Goal: Task Accomplishment & Management: Manage account settings

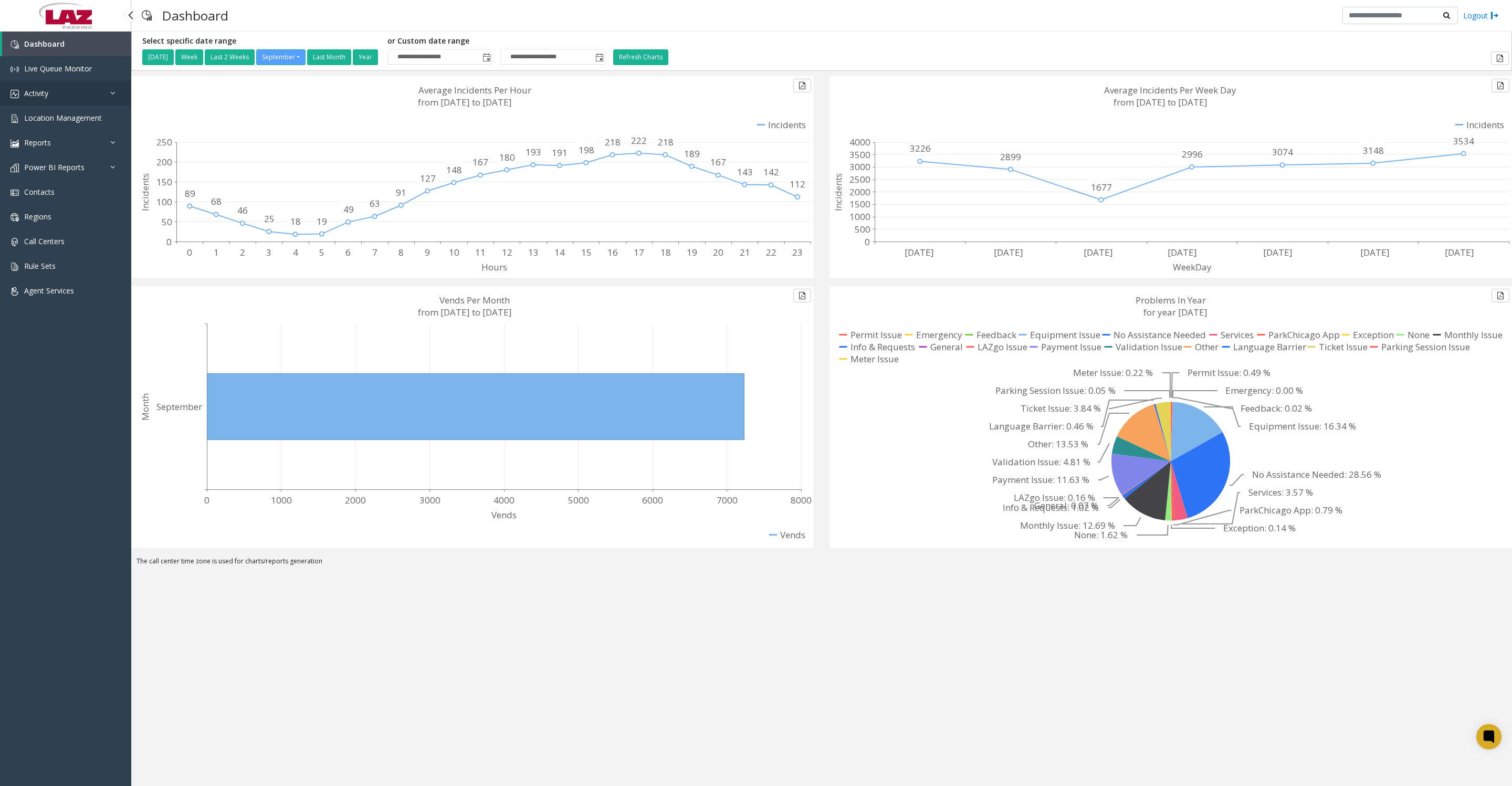
click at [35, 98] on span "Activity" at bounding box center [36, 93] width 24 height 10
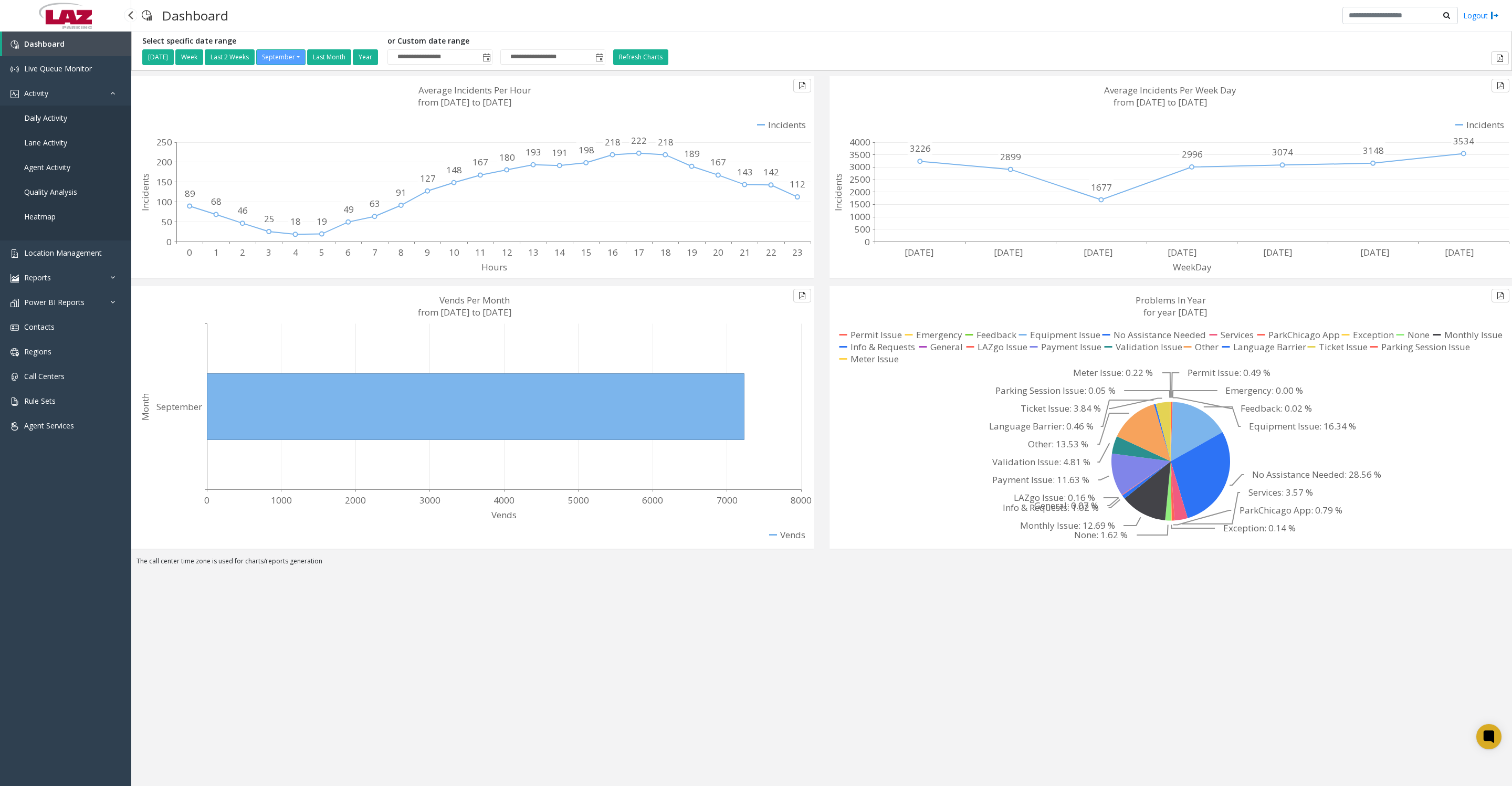
click at [44, 122] on span "Daily Activity" at bounding box center [46, 118] width 43 height 10
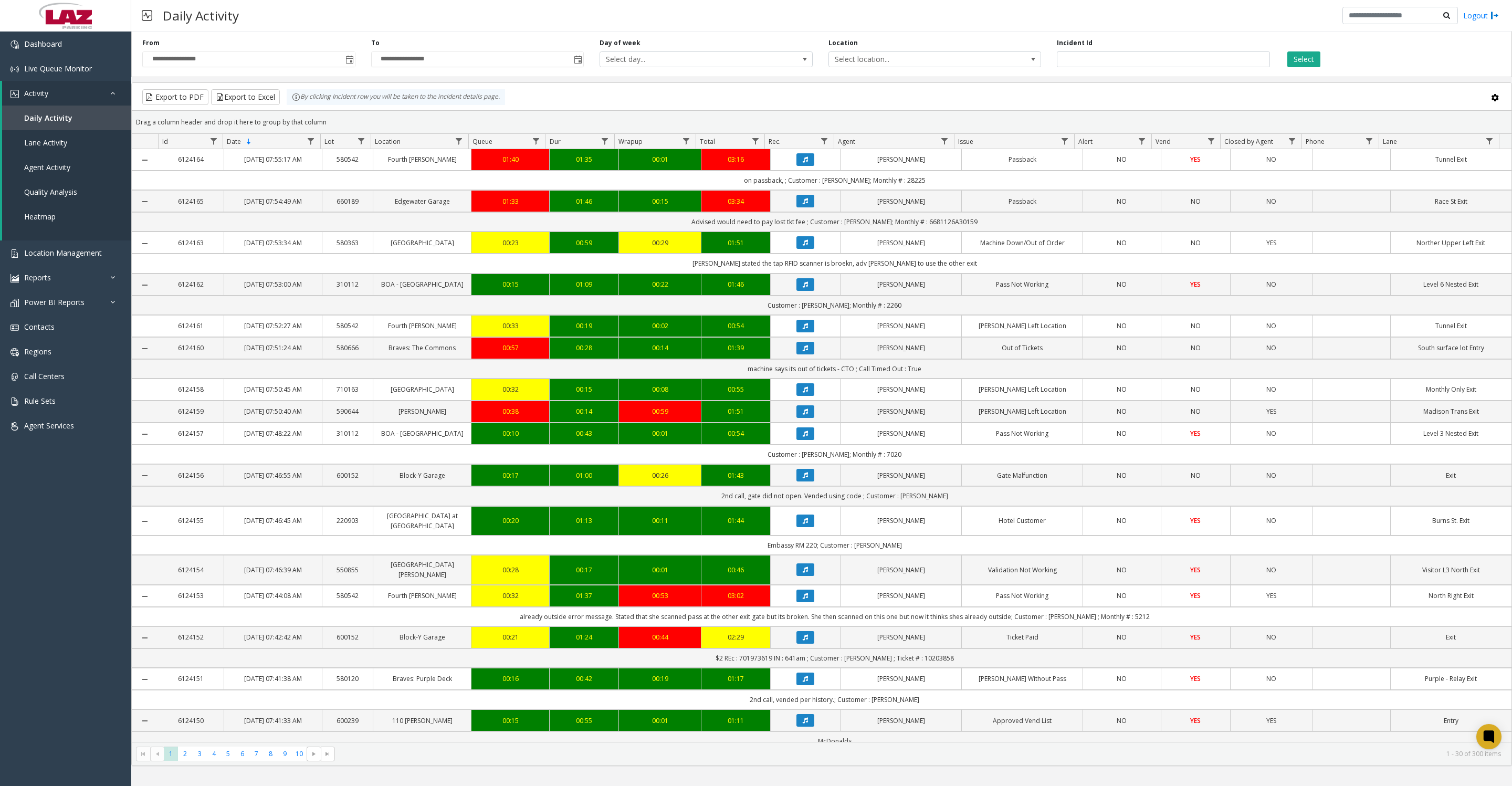
click at [353, 64] on span "Toggle popup" at bounding box center [350, 60] width 8 height 8
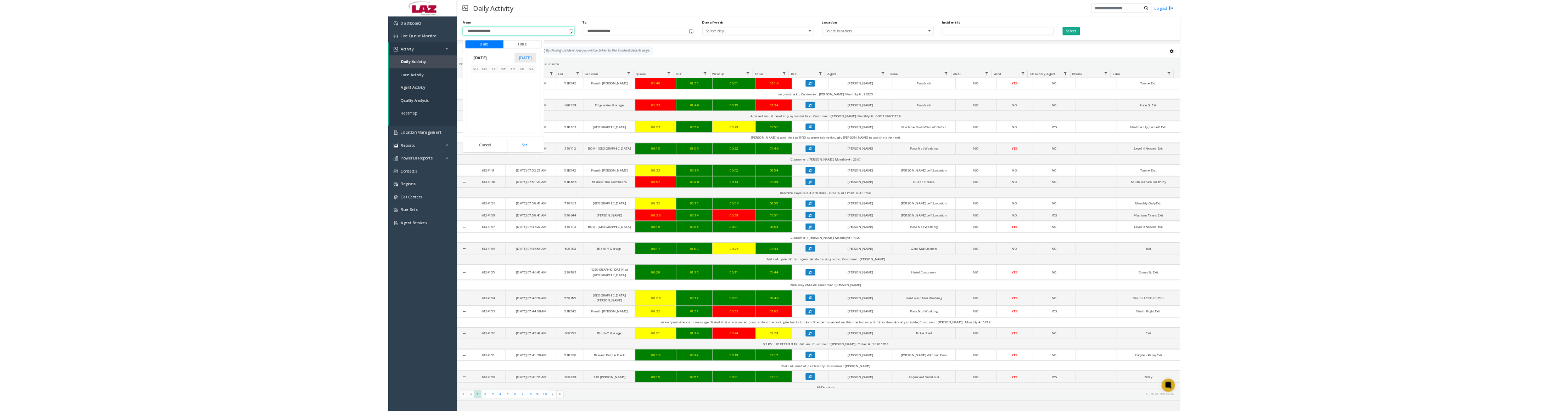
scroll to position [196745, 0]
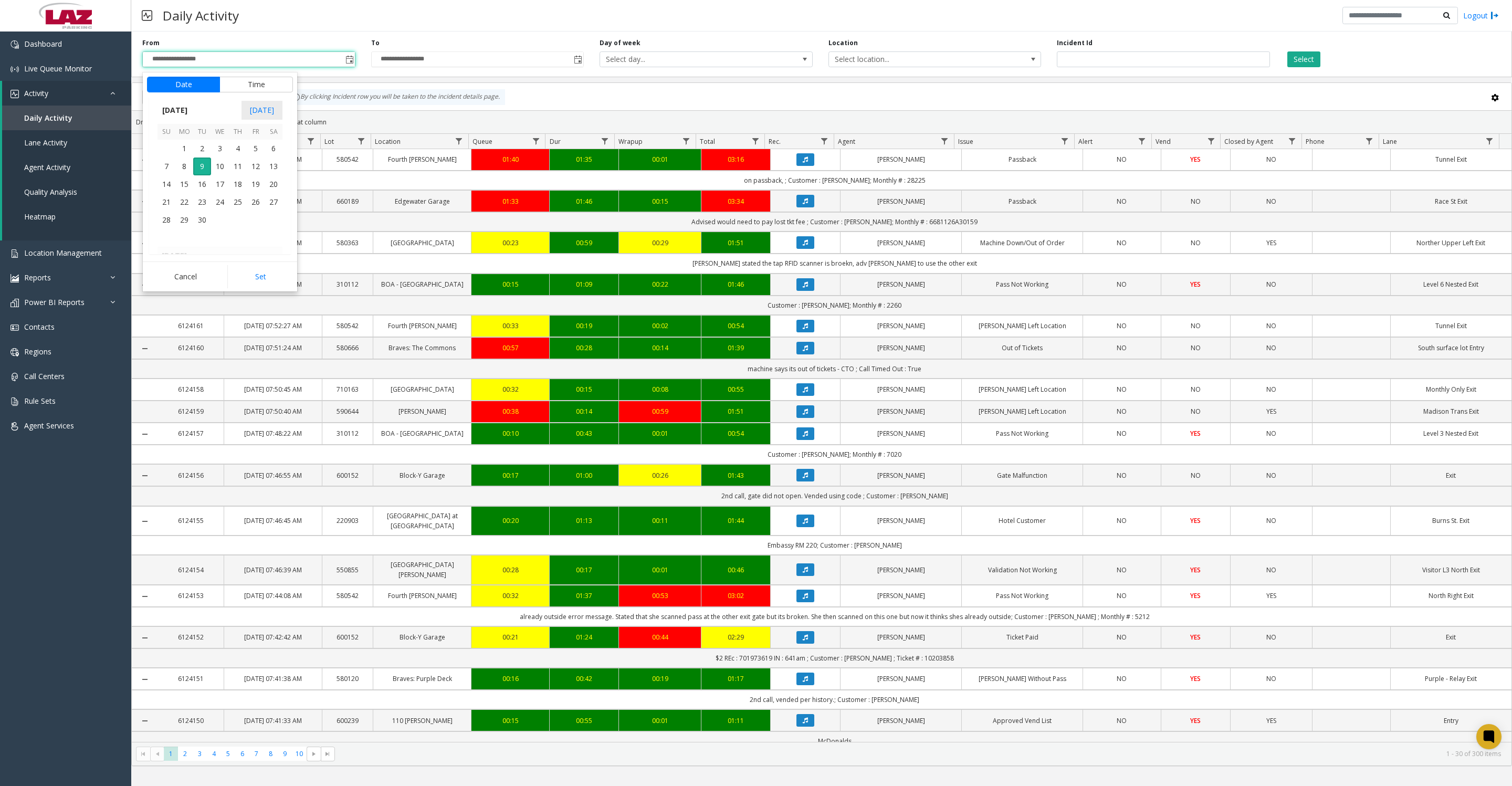
click at [183, 155] on span "1" at bounding box center [184, 149] width 18 height 18
click at [257, 283] on button "Set" at bounding box center [260, 276] width 66 height 23
type input "**********"
click at [1318, 58] on button "Select" at bounding box center [1304, 59] width 33 height 16
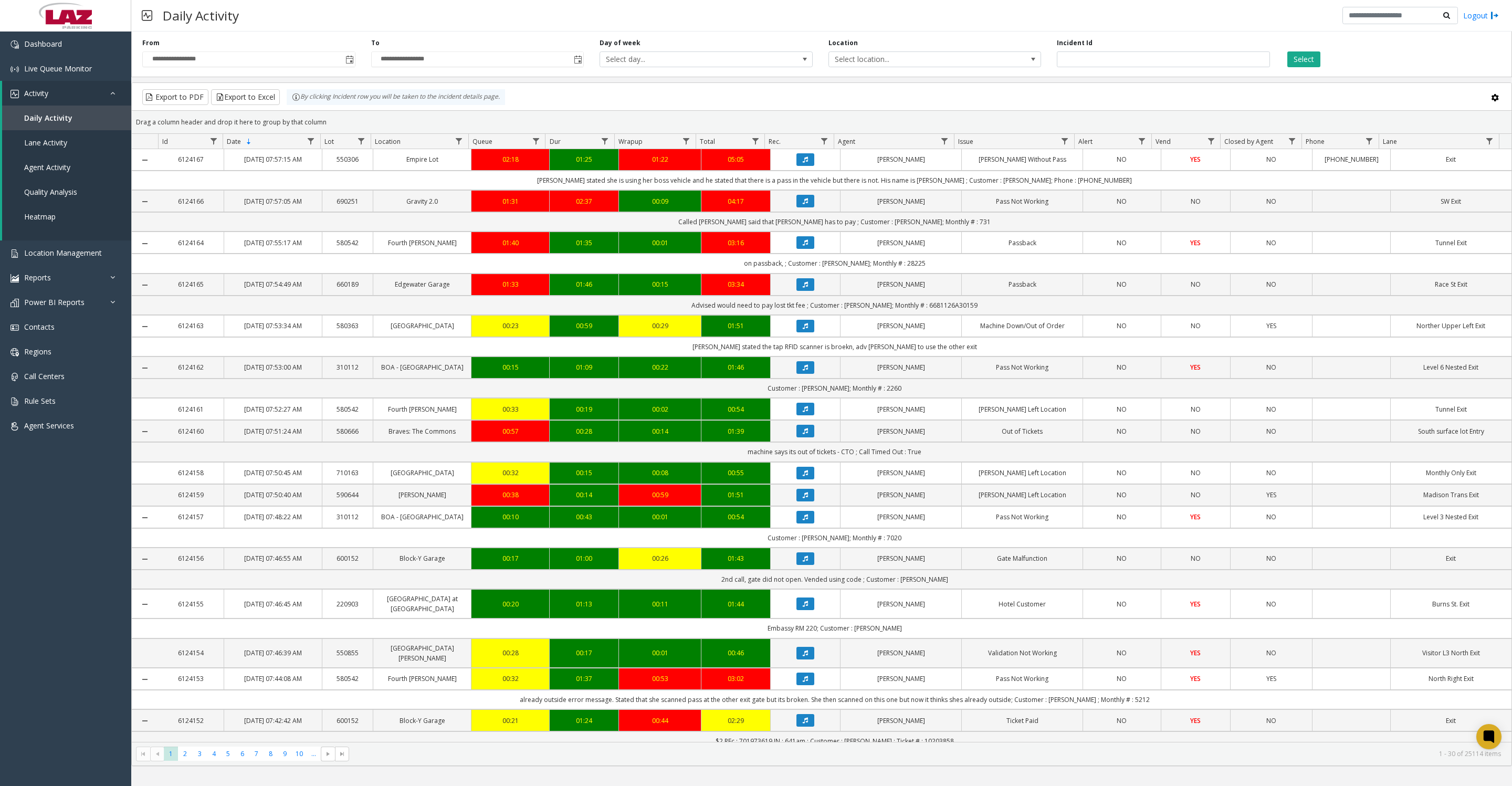
click at [948, 145] on span "Data table" at bounding box center [944, 141] width 8 height 8
click at [995, 73] on div "**********" at bounding box center [821, 52] width 1380 height 50
click at [992, 66] on span "Select location..." at bounding box center [914, 59] width 170 height 15
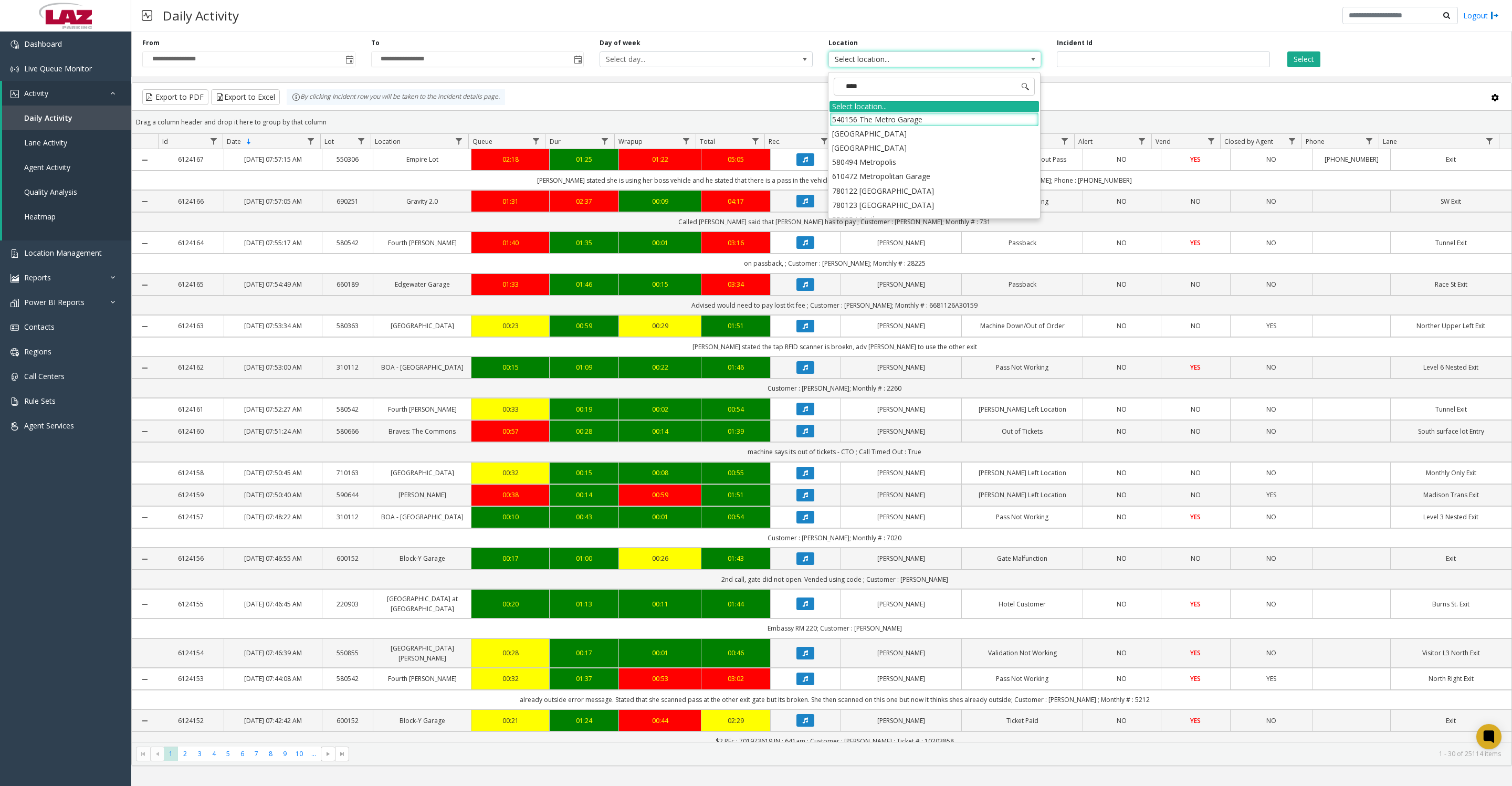
type input "*****"
click at [853, 123] on li "100240 Chicago Meters" at bounding box center [934, 119] width 209 height 14
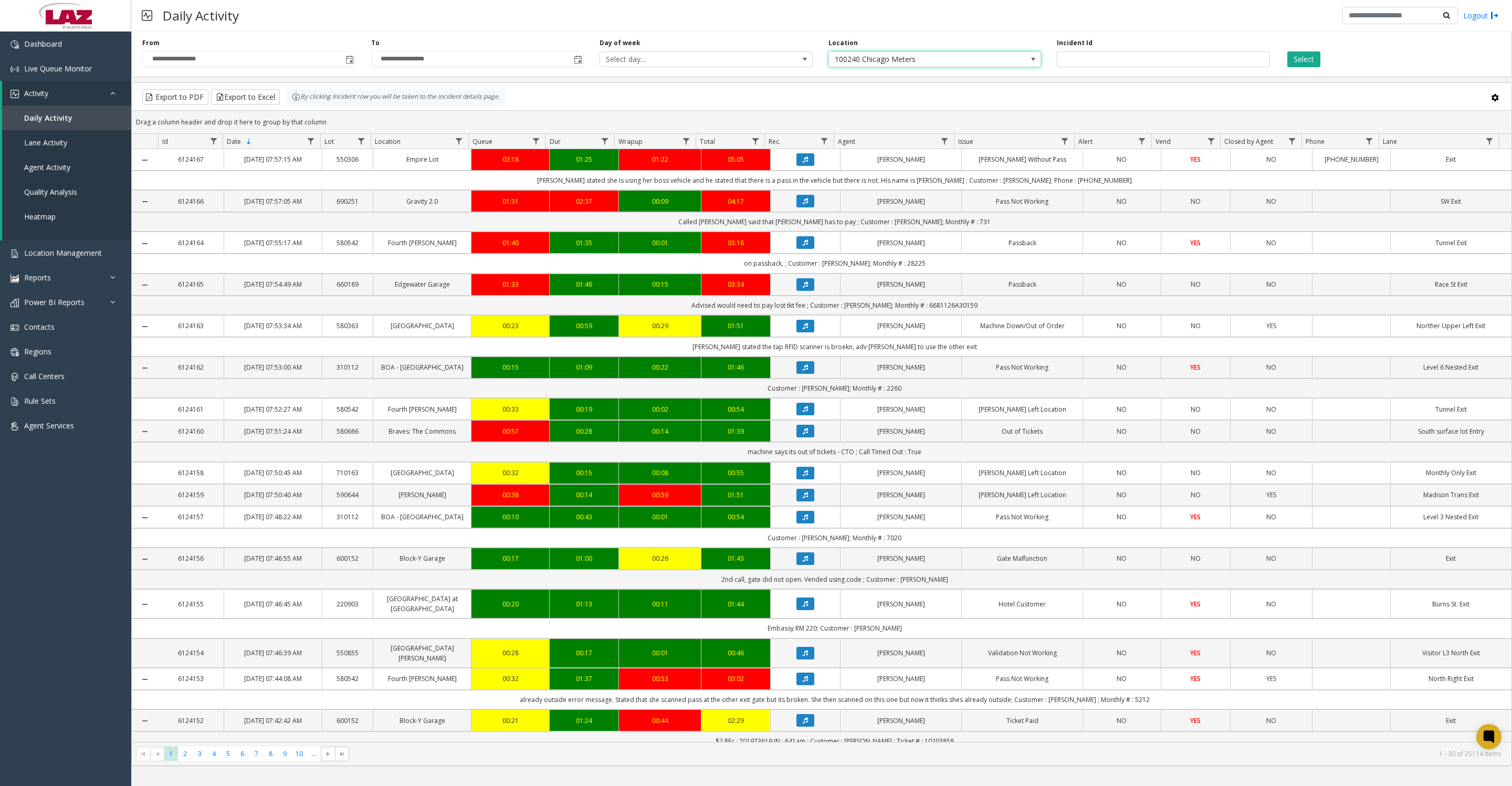
click at [1306, 60] on button "Select" at bounding box center [1304, 59] width 33 height 16
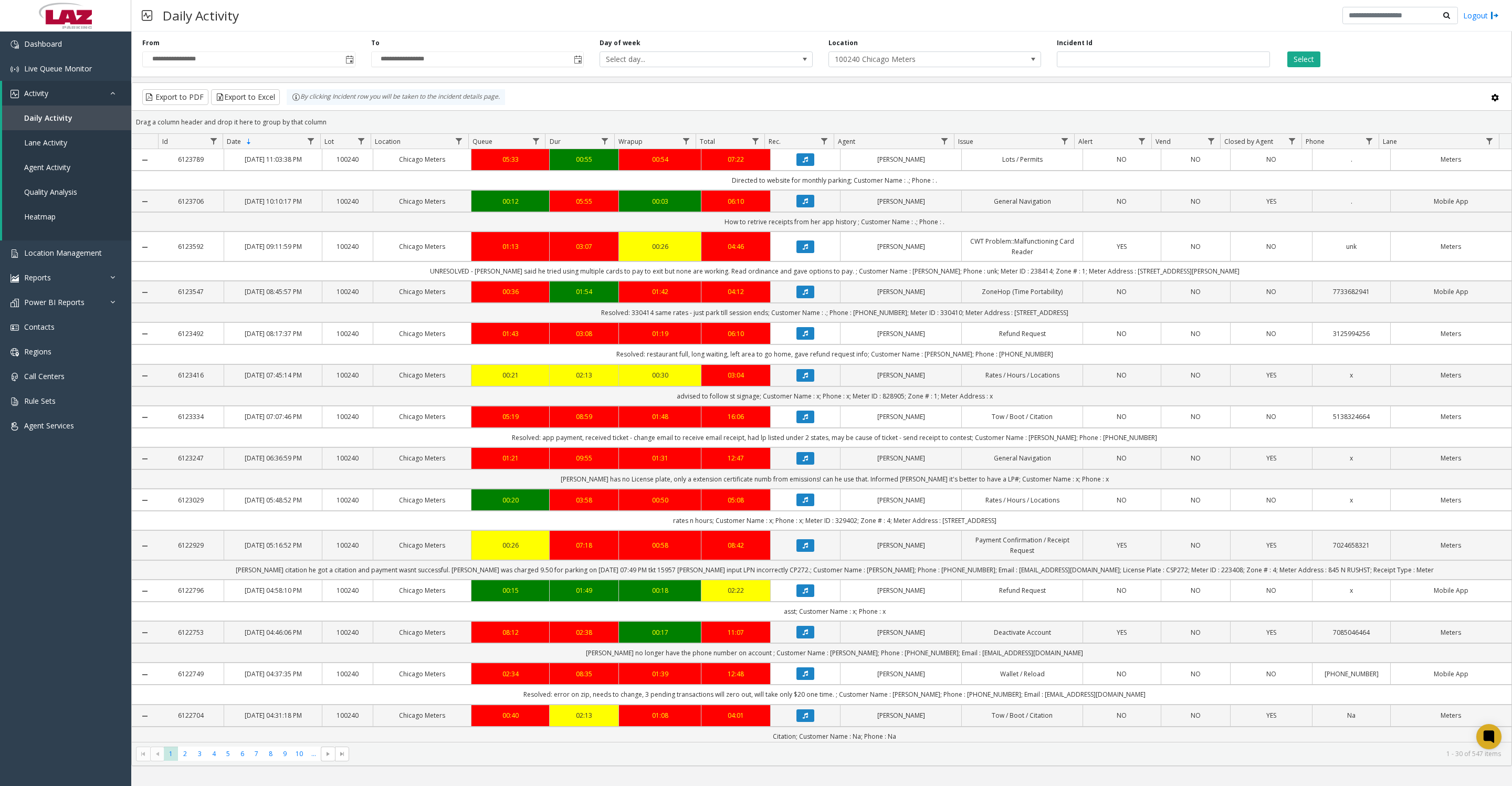
click at [940, 145] on span "Data table" at bounding box center [944, 141] width 8 height 8
click at [1000, 192] on input "Agent Filter" at bounding box center [989, 192] width 89 height 18
type input "*****"
click button "Filter" at bounding box center [1013, 289] width 43 height 23
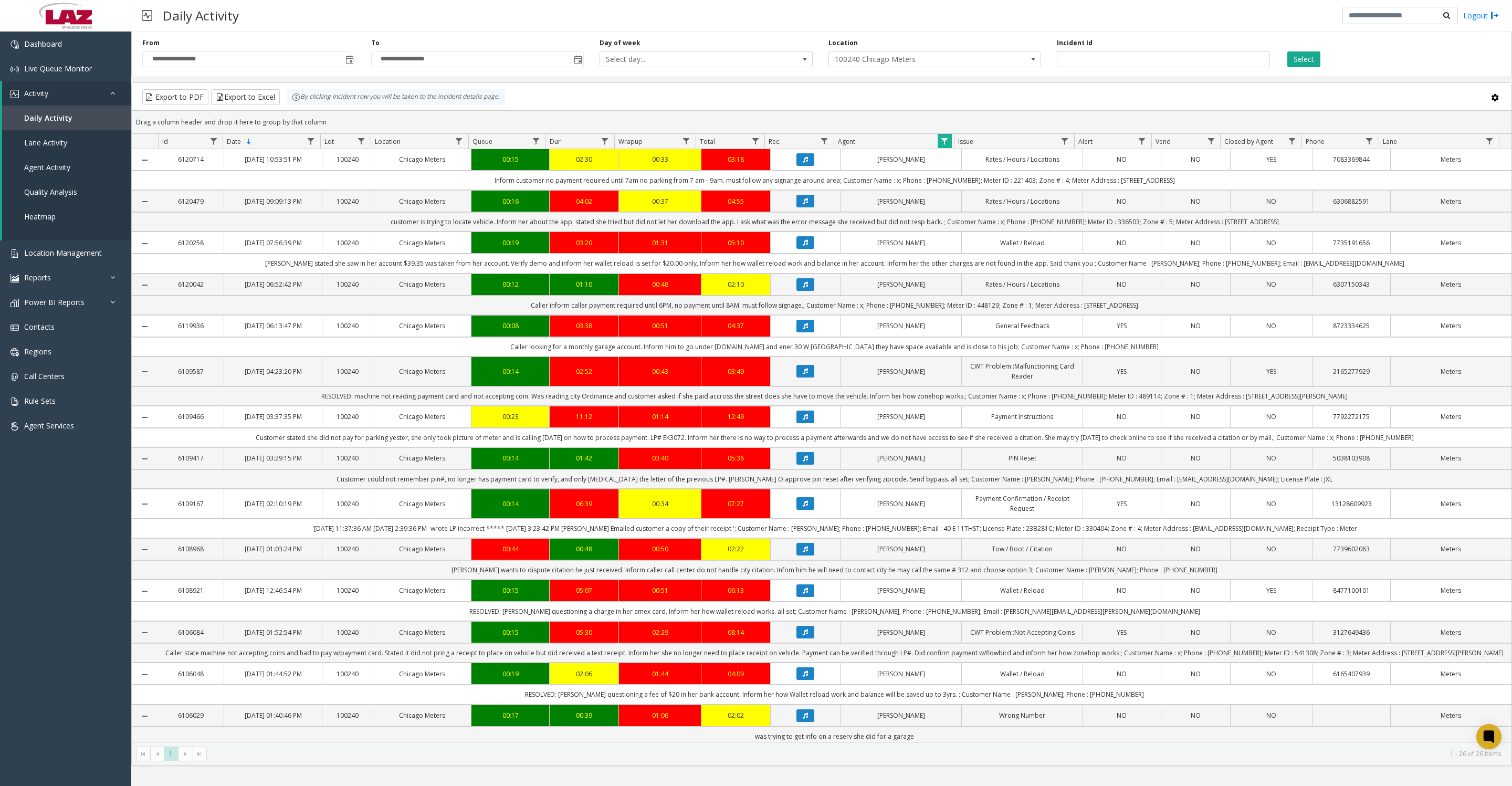
click at [803, 163] on icon "Data table" at bounding box center [806, 159] width 6 height 6
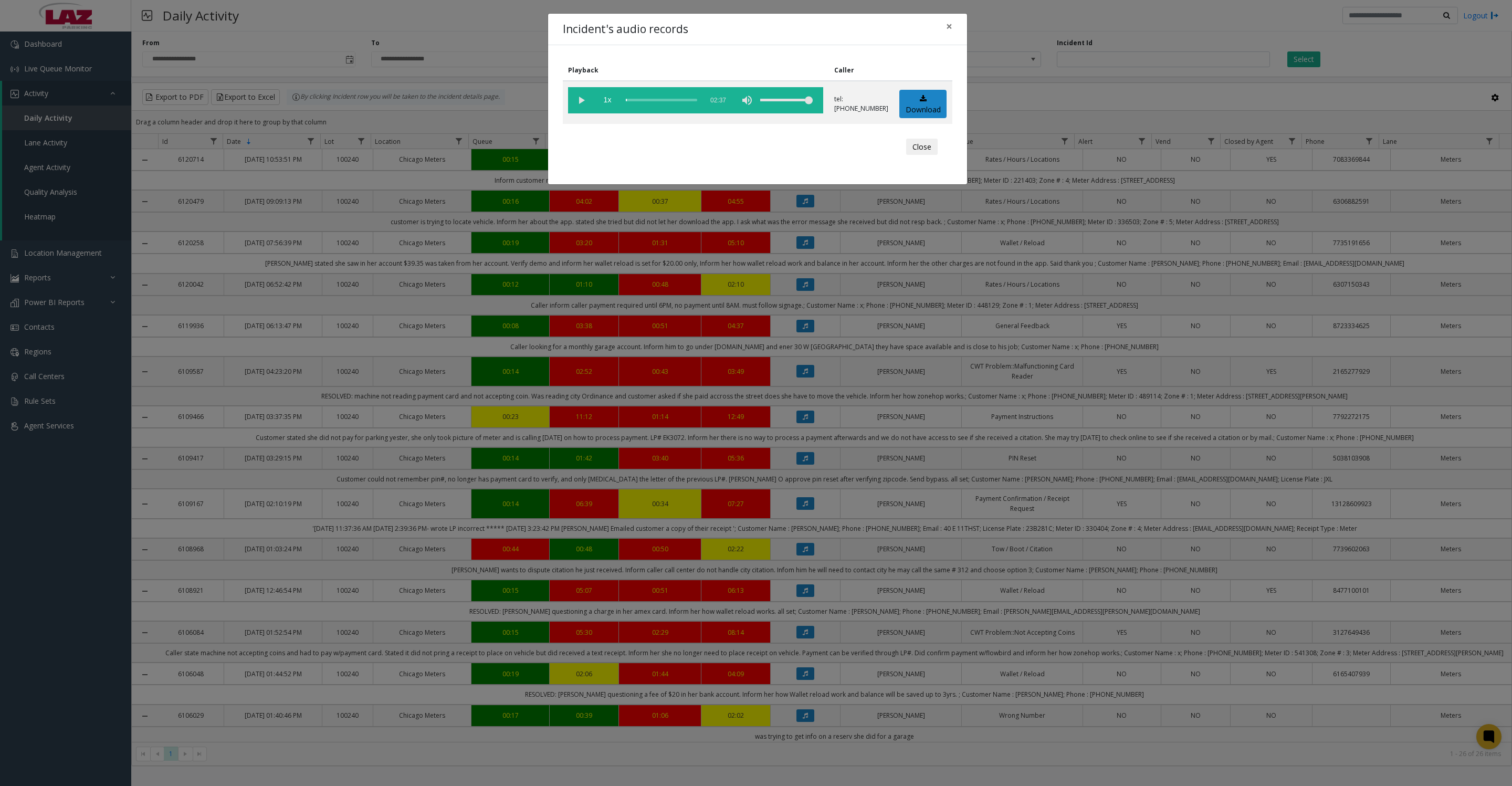
click at [589, 107] on vg-play-pause at bounding box center [581, 100] width 26 height 26
click at [911, 103] on link "Download" at bounding box center [923, 105] width 47 height 29
click at [580, 105] on vg-play-pause at bounding box center [581, 100] width 26 height 26
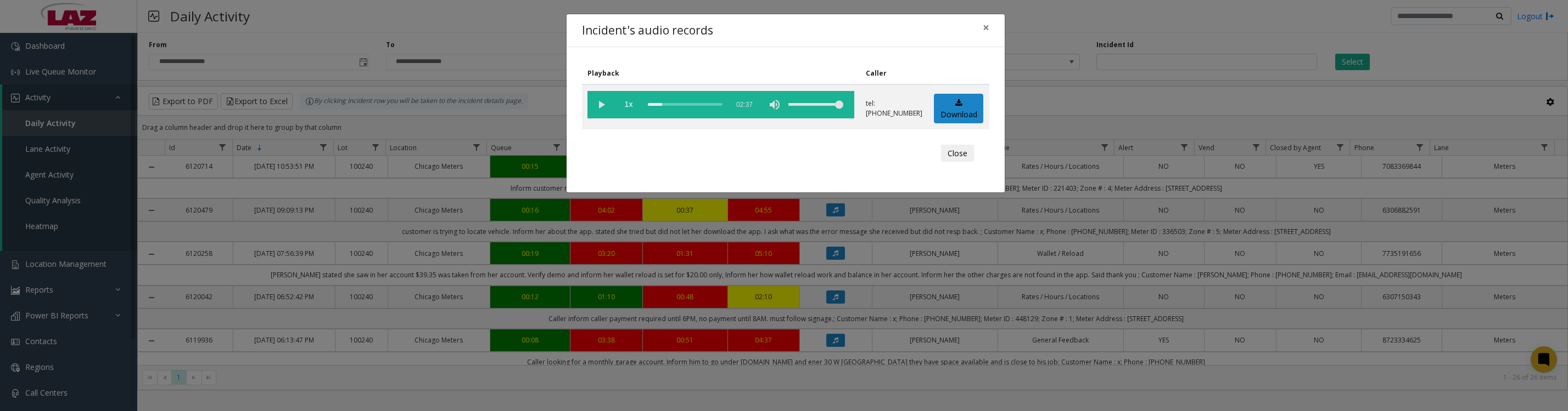
click at [600, 109] on vg-play-pause at bounding box center [601, 105] width 28 height 27
click at [960, 162] on button "Close" at bounding box center [957, 153] width 33 height 17
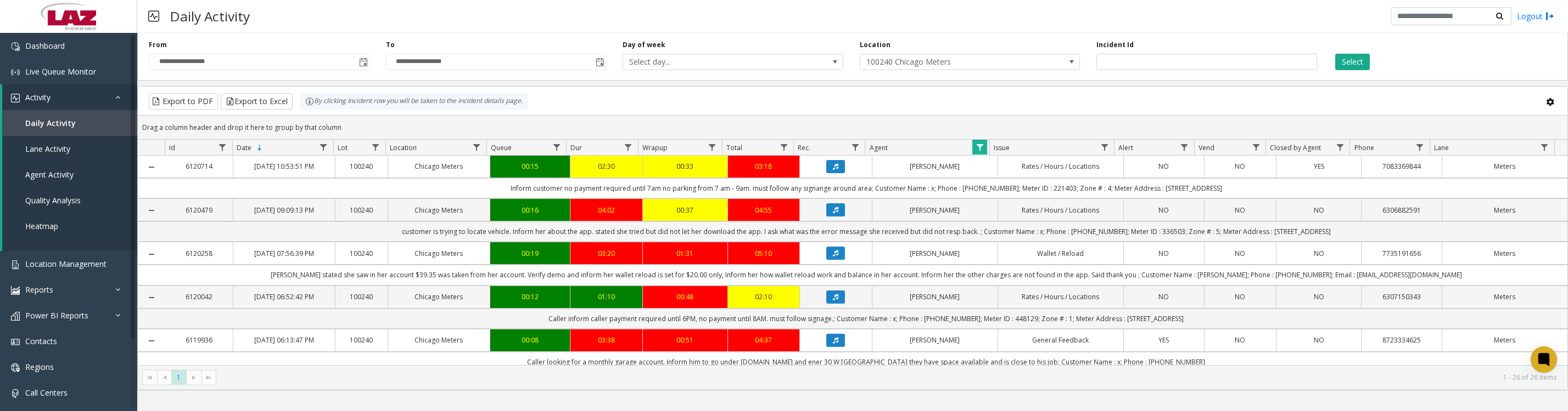
click at [833, 213] on icon "Data table" at bounding box center [836, 210] width 6 height 7
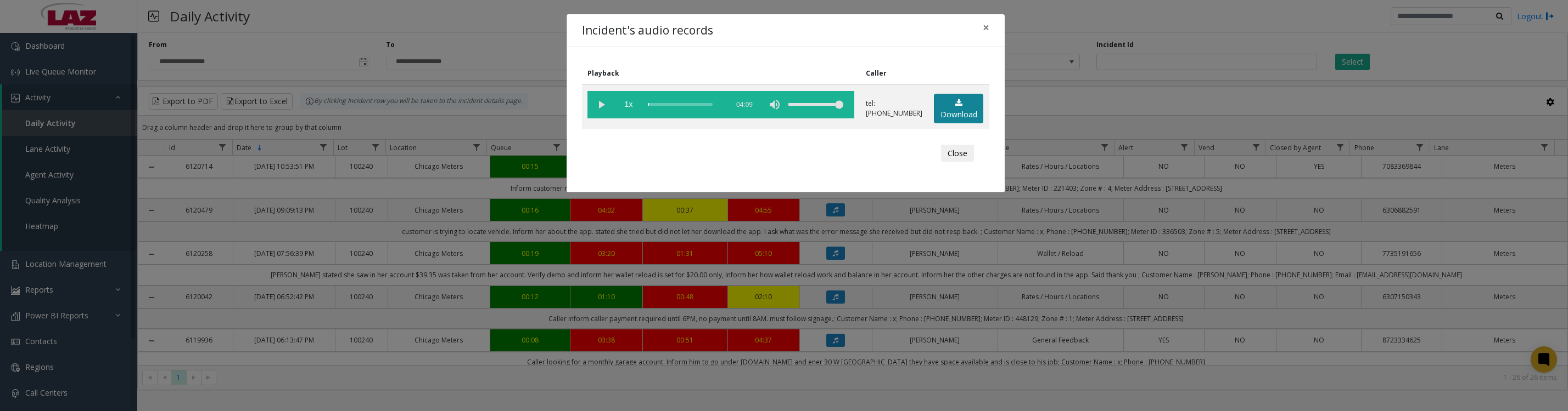
click at [944, 116] on link "Download" at bounding box center [958, 109] width 49 height 30
click at [608, 109] on vg-play-pause at bounding box center [601, 105] width 28 height 27
drag, startPoint x: 954, startPoint y: 168, endPoint x: 1026, endPoint y: 160, distance: 72.4
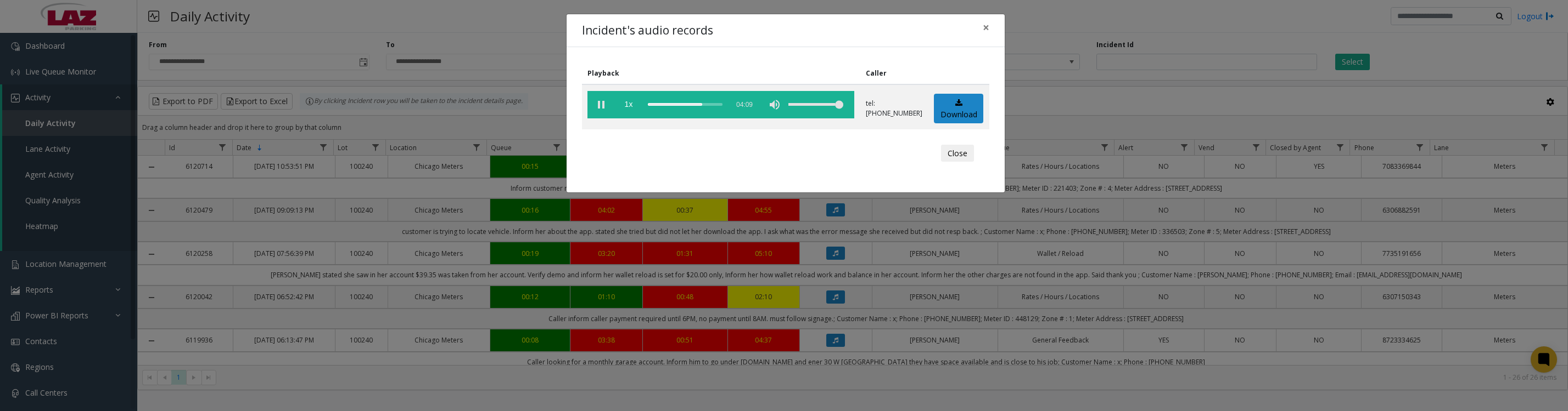
click at [954, 162] on button "Close" at bounding box center [957, 153] width 33 height 17
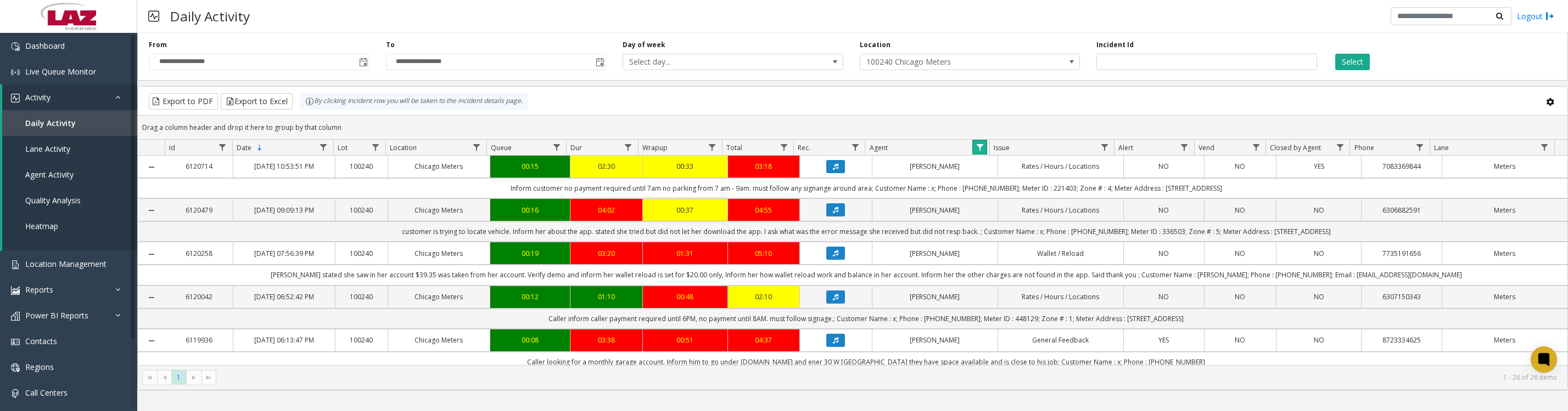
click at [976, 147] on link "Data table" at bounding box center [979, 147] width 14 height 14
click at [1006, 303] on button "Clear" at bounding box center [1003, 302] width 45 height 24
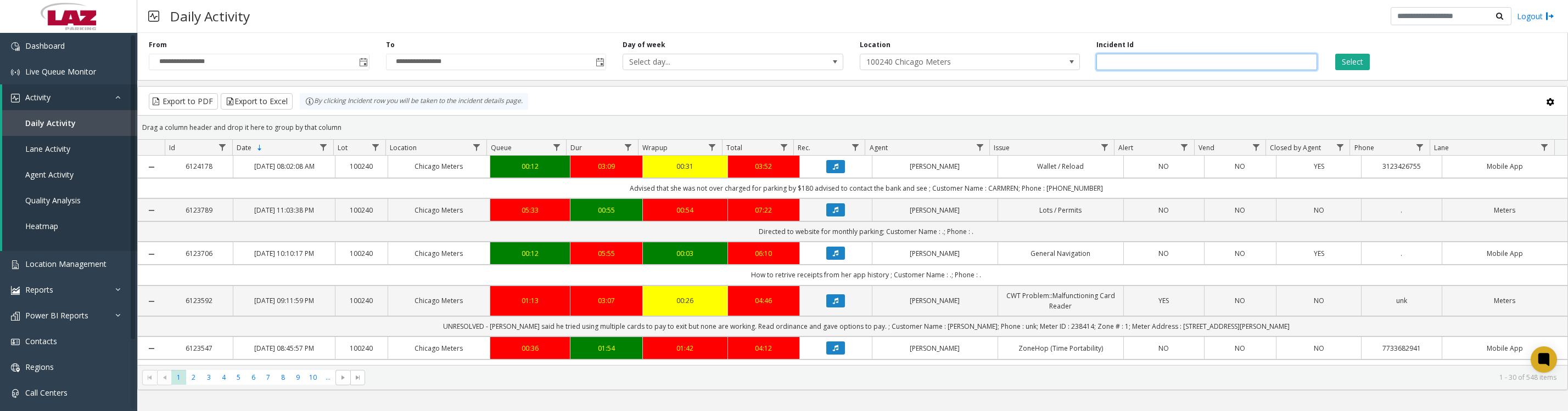
click at [1139, 63] on input "number" at bounding box center [1207, 62] width 221 height 17
type input "*******"
click at [1335, 54] on button "Select" at bounding box center [1352, 62] width 35 height 17
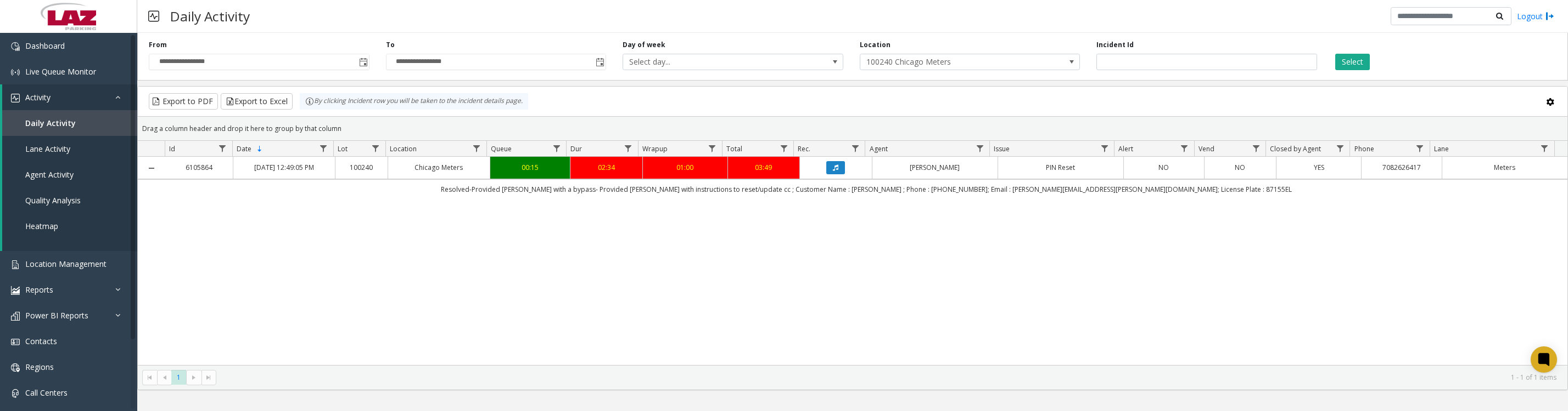
click at [833, 171] on icon "Data table" at bounding box center [836, 167] width 6 height 7
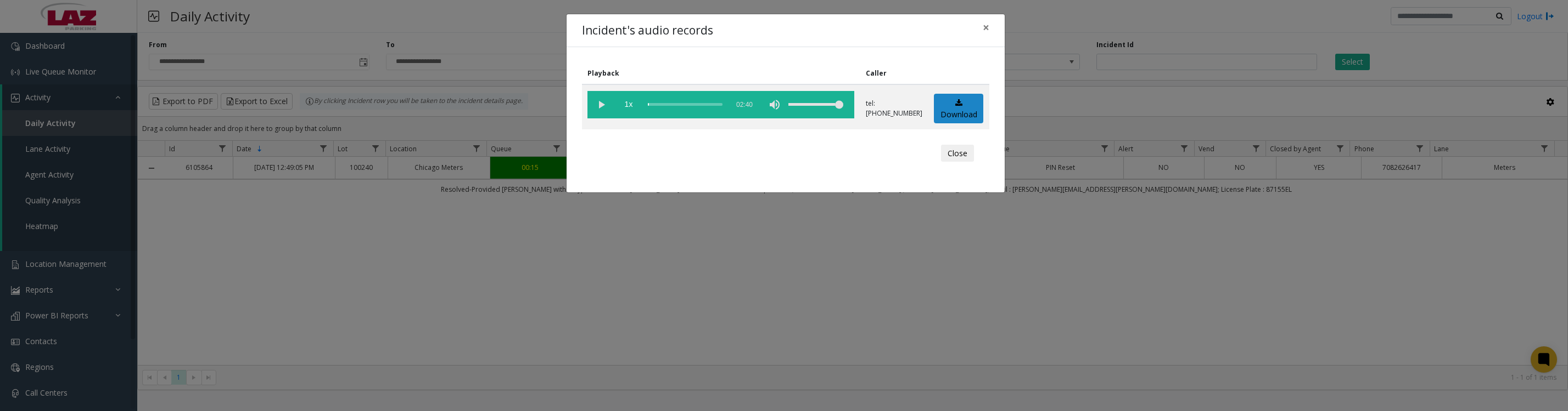
click at [596, 106] on vg-play-pause at bounding box center [601, 105] width 28 height 27
click at [831, 155] on div "Close" at bounding box center [785, 153] width 392 height 33
drag, startPoint x: 649, startPoint y: 112, endPoint x: 707, endPoint y: 120, distance: 58.5
click at [707, 119] on vg-controls "1x 02:40" at bounding box center [721, 105] width 267 height 27
click at [600, 112] on vg-play-pause at bounding box center [601, 105] width 28 height 27
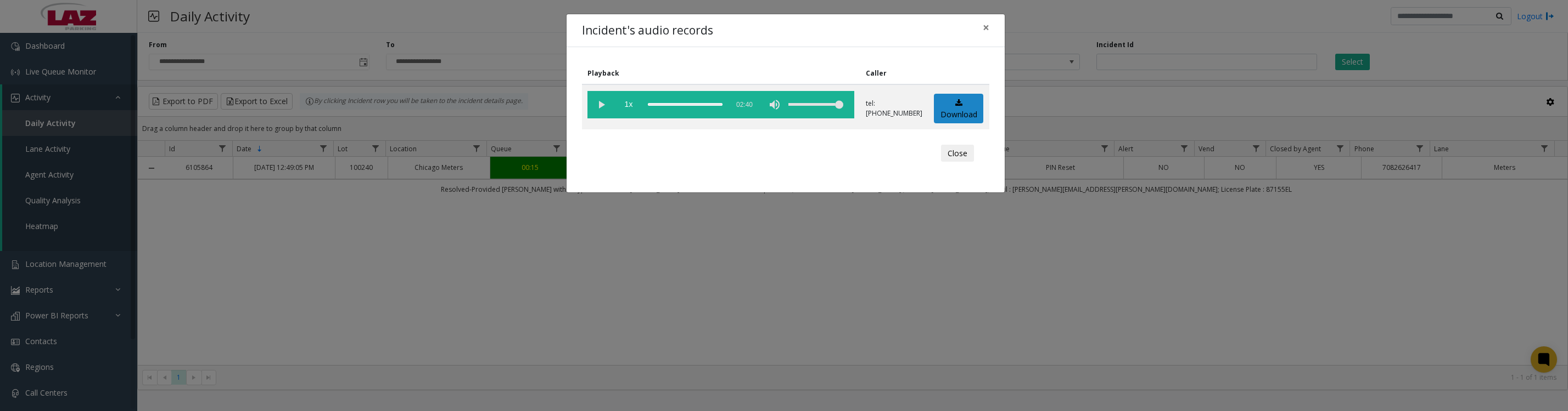
click at [602, 110] on vg-play-pause at bounding box center [601, 105] width 28 height 27
click at [592, 109] on vg-play-pause at bounding box center [601, 105] width 28 height 27
click at [959, 162] on button "Close" at bounding box center [957, 153] width 33 height 17
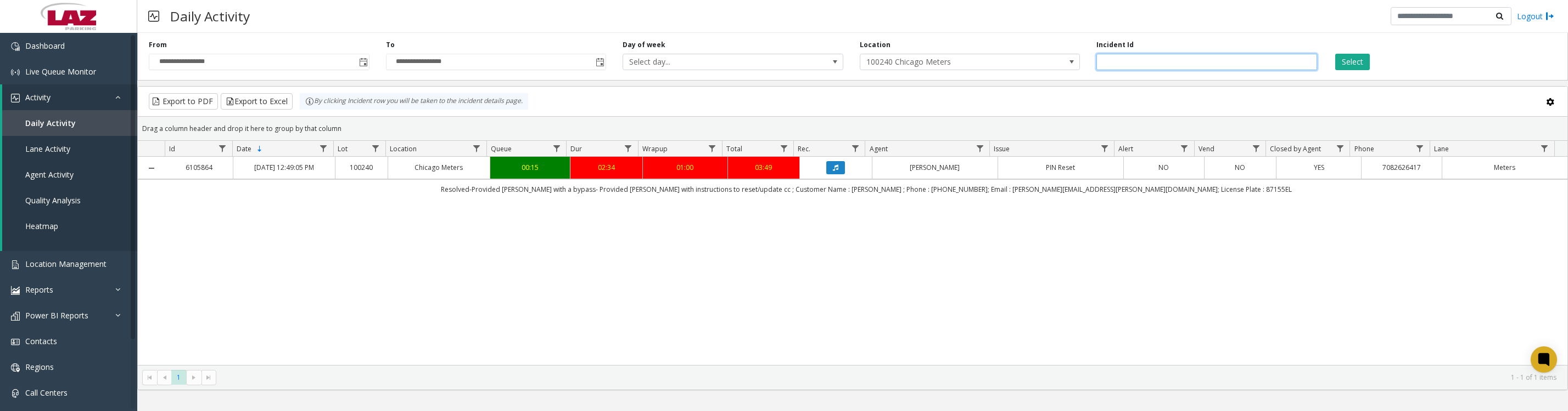
drag, startPoint x: 1214, startPoint y: 58, endPoint x: 1097, endPoint y: 63, distance: 117.1
click at [1097, 63] on input "*******" at bounding box center [1207, 62] width 221 height 17
click at [1344, 60] on button "Select" at bounding box center [1352, 62] width 35 height 17
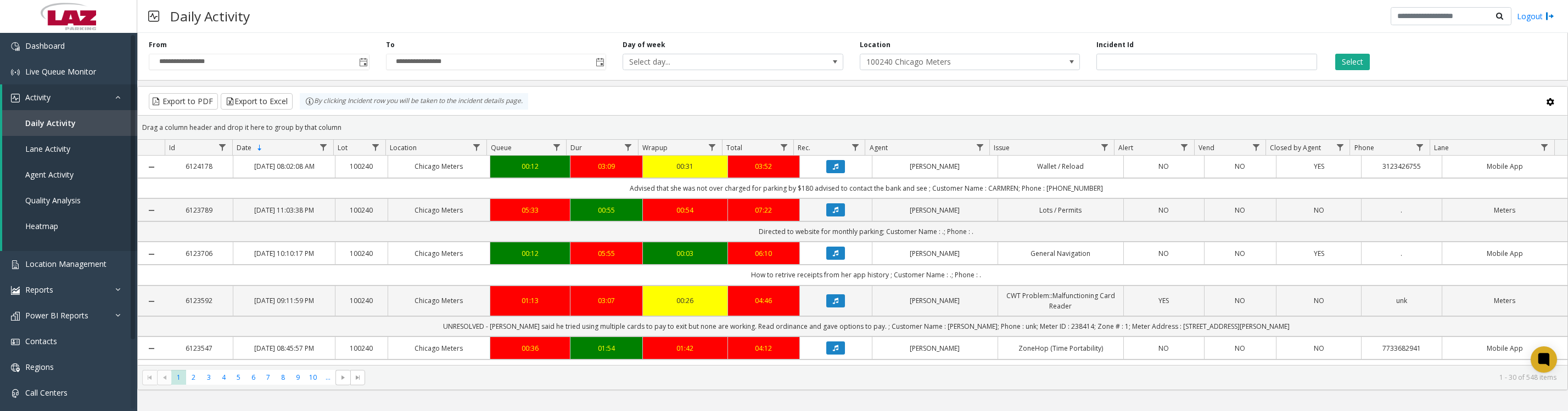
click at [981, 152] on span "Data table" at bounding box center [980, 148] width 9 height 9
click at [1000, 196] on input "Agent Filter" at bounding box center [1027, 200] width 93 height 19
type input "*****"
click button "Filter" at bounding box center [1051, 302] width 45 height 24
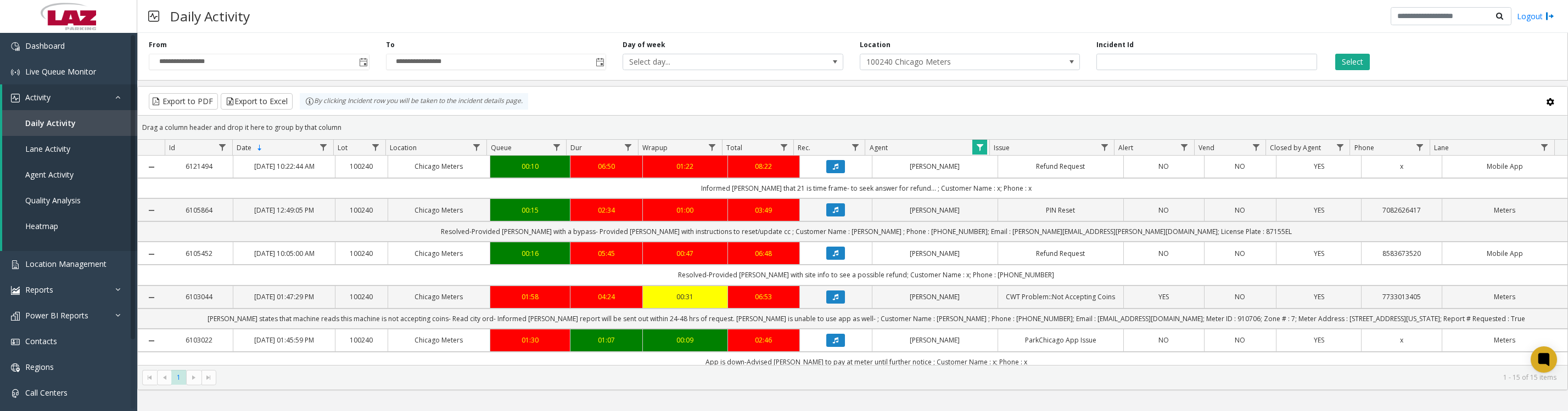
click at [833, 257] on icon "Data table" at bounding box center [836, 253] width 6 height 7
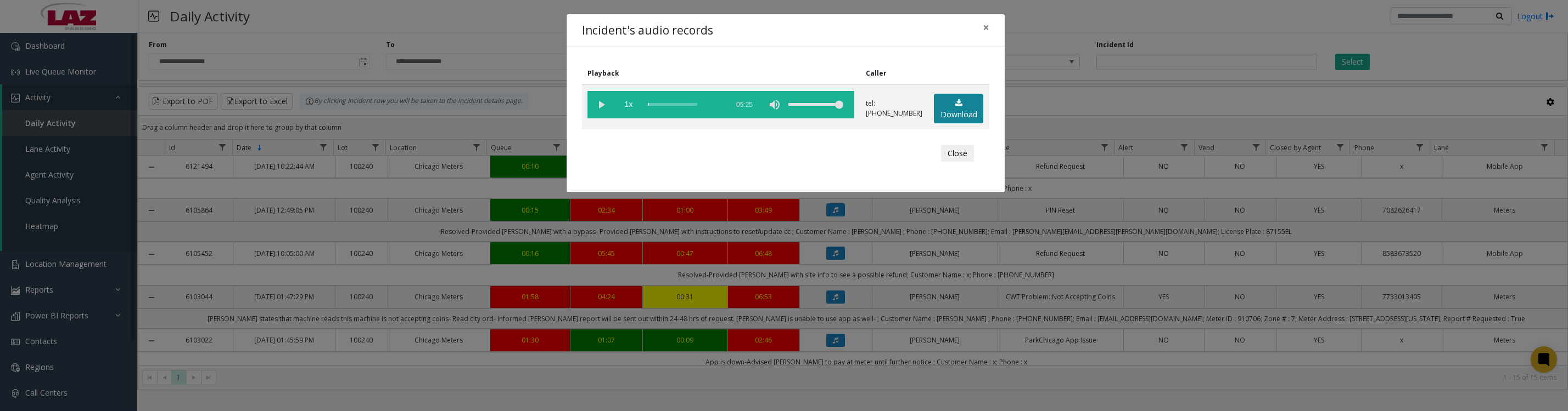
click at [950, 116] on link "Download" at bounding box center [958, 109] width 49 height 30
click at [598, 106] on vg-play-pause at bounding box center [601, 105] width 28 height 27
drag, startPoint x: 944, startPoint y: 165, endPoint x: 954, endPoint y: 174, distance: 13.5
click at [944, 162] on button "Close" at bounding box center [957, 153] width 33 height 17
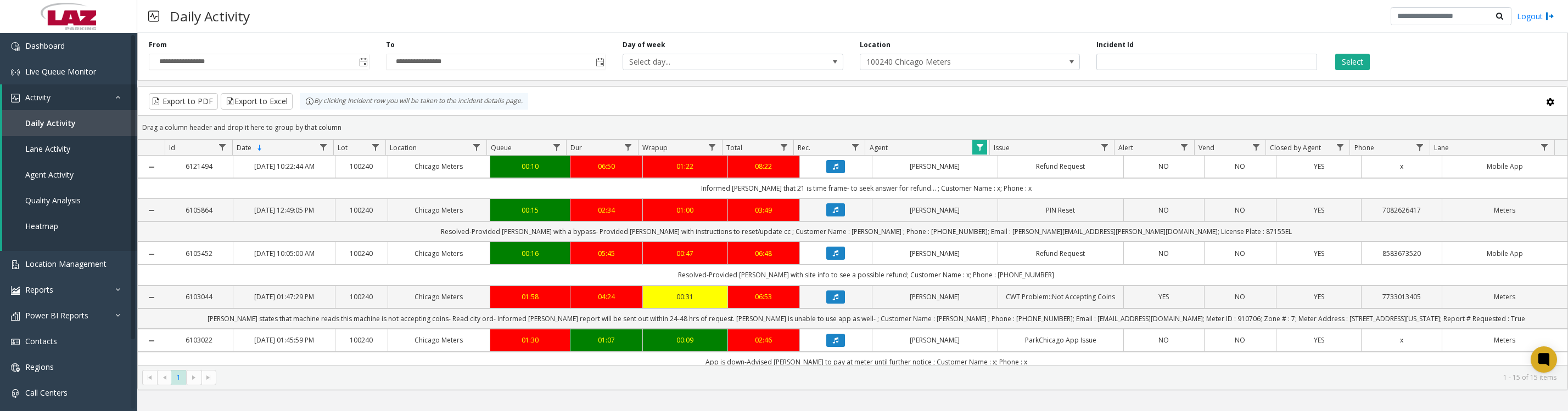
click at [833, 300] on icon "Data table" at bounding box center [836, 297] width 6 height 7
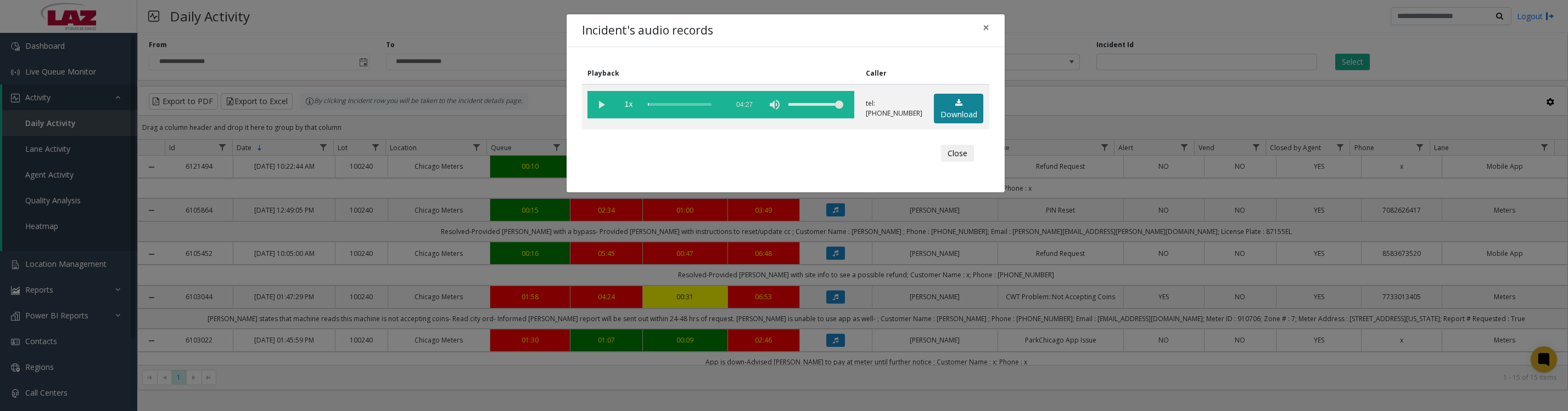
click at [945, 112] on link "Download" at bounding box center [958, 109] width 49 height 30
drag, startPoint x: 603, startPoint y: 106, endPoint x: 613, endPoint y: 122, distance: 18.9
click at [603, 106] on vg-play-pause at bounding box center [601, 105] width 28 height 27
click at [600, 106] on vg-play-pause at bounding box center [601, 105] width 28 height 27
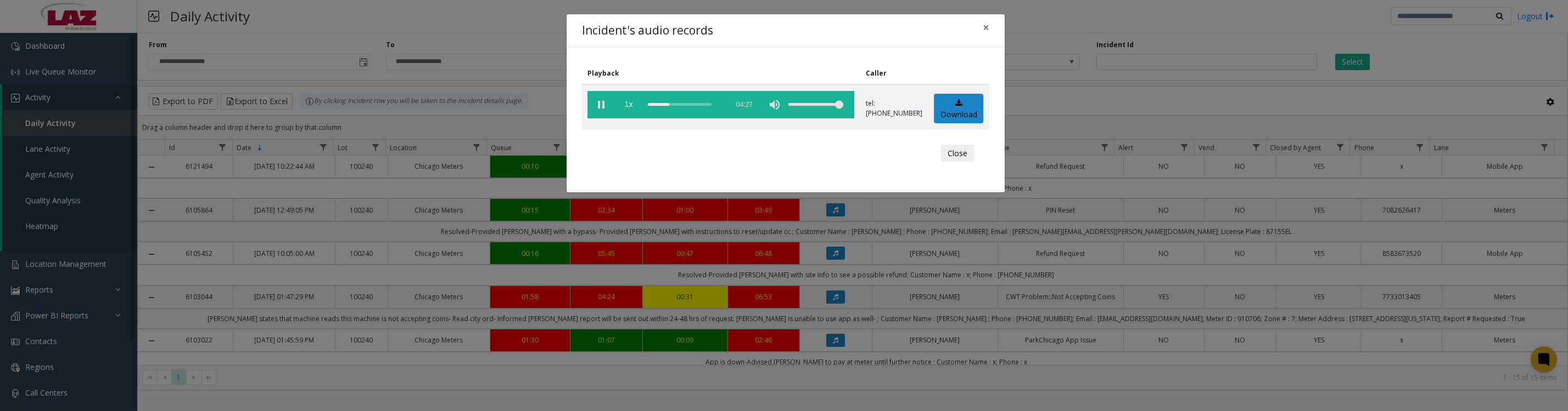
click at [600, 114] on vg-play-pause at bounding box center [601, 105] width 28 height 27
click at [957, 162] on button "Close" at bounding box center [957, 153] width 33 height 17
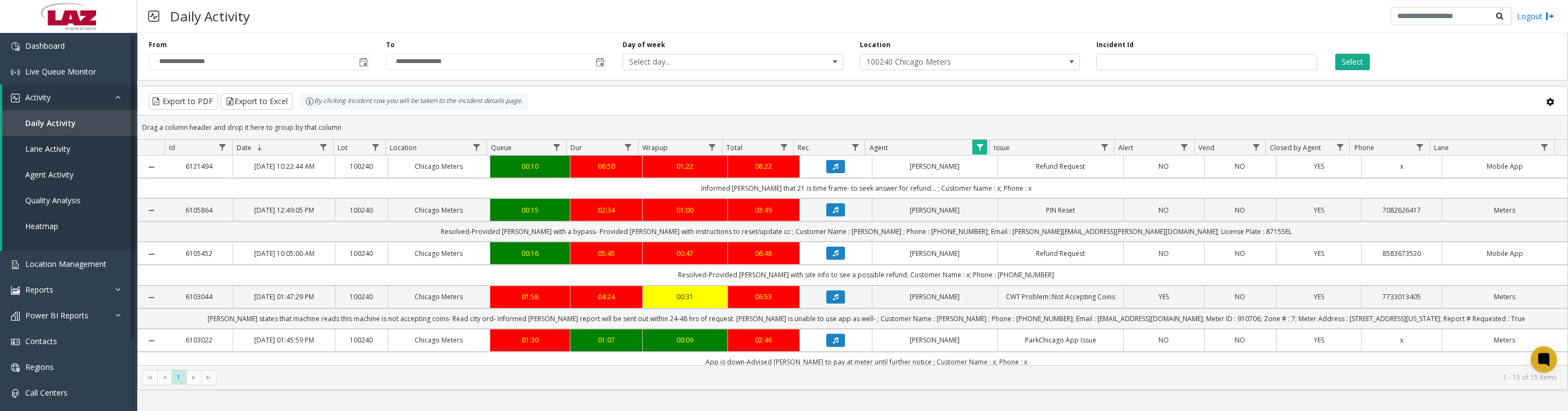
click at [978, 152] on span "Data table" at bounding box center [980, 148] width 9 height 9
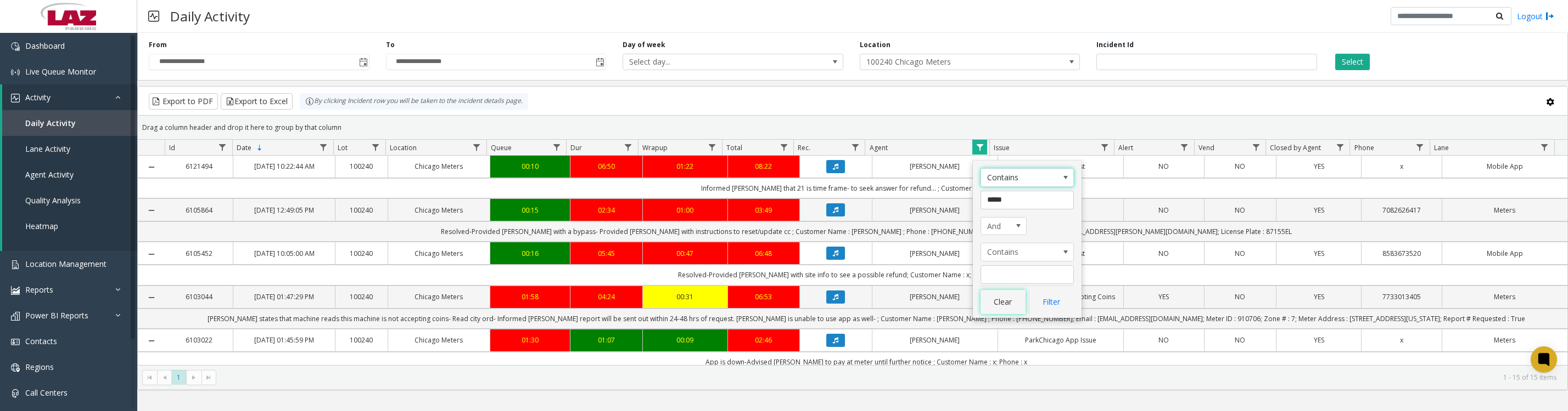
click at [1003, 309] on button "Clear" at bounding box center [1003, 302] width 45 height 24
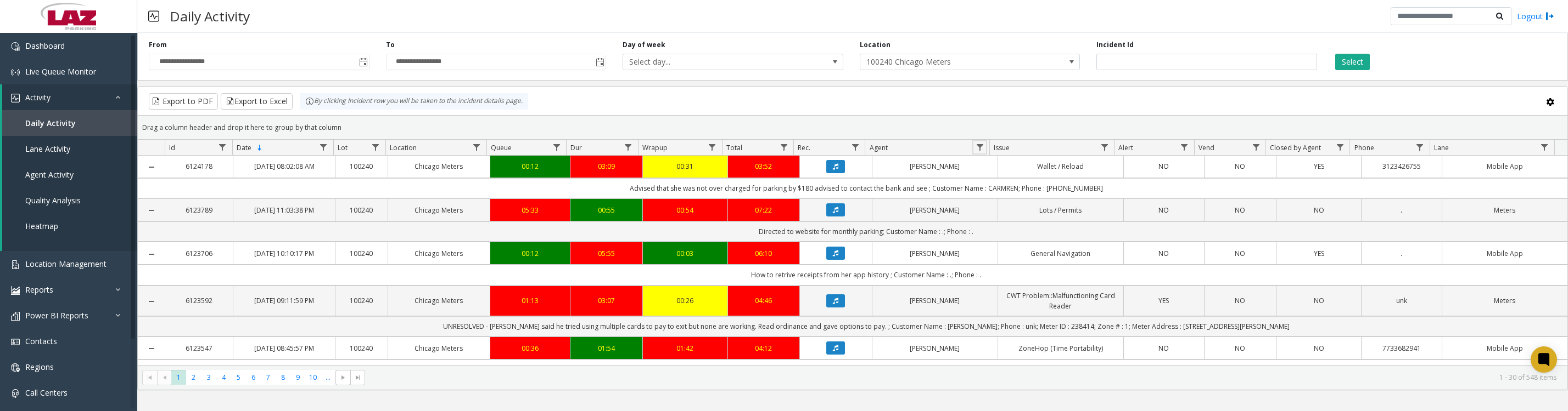
click at [981, 152] on span "Data table" at bounding box center [980, 148] width 9 height 9
click at [1001, 199] on input "Agent Filter" at bounding box center [1027, 200] width 93 height 19
type input "*****"
click button "Filter" at bounding box center [1051, 302] width 45 height 24
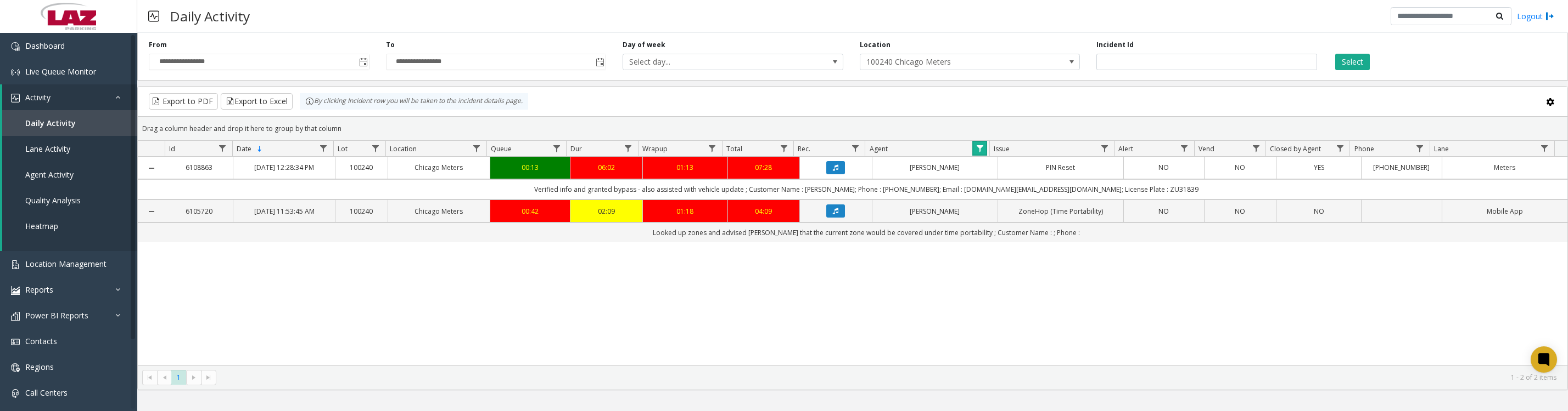
click at [985, 156] on link "Data table" at bounding box center [979, 148] width 14 height 14
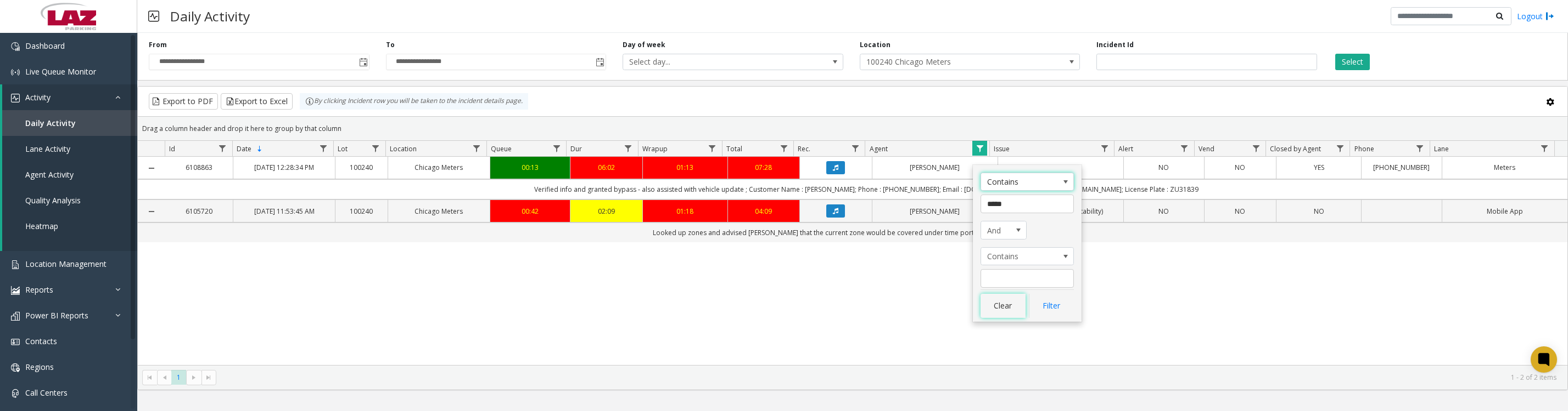
click at [990, 311] on button "Clear" at bounding box center [1003, 305] width 45 height 24
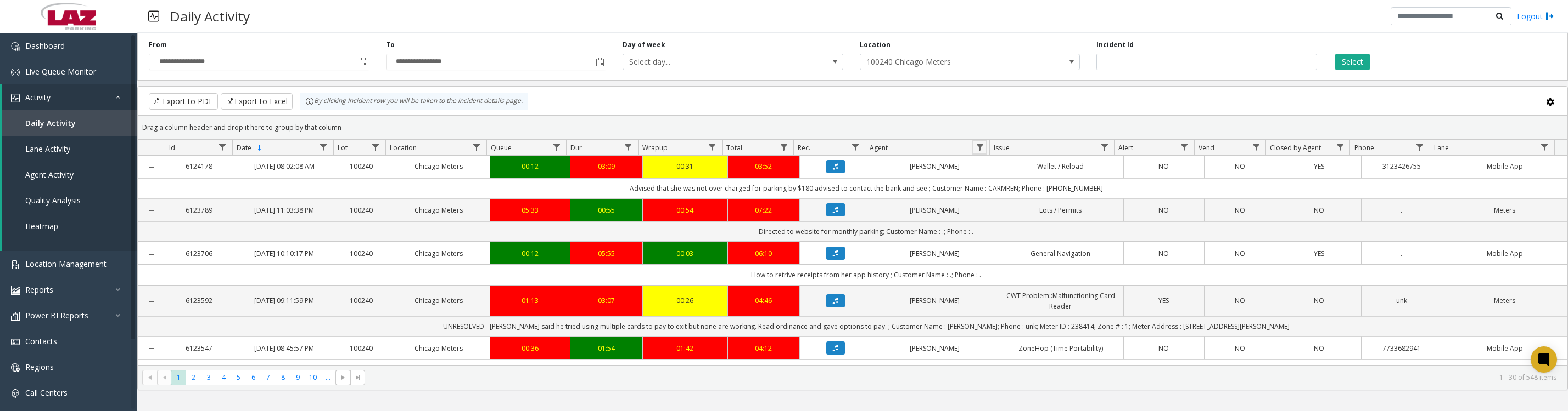
click at [980, 152] on span "Data table" at bounding box center [980, 148] width 9 height 9
click at [992, 203] on input "Agent Filter" at bounding box center [1027, 200] width 93 height 19
type input "****"
click button "Filter" at bounding box center [1051, 302] width 45 height 24
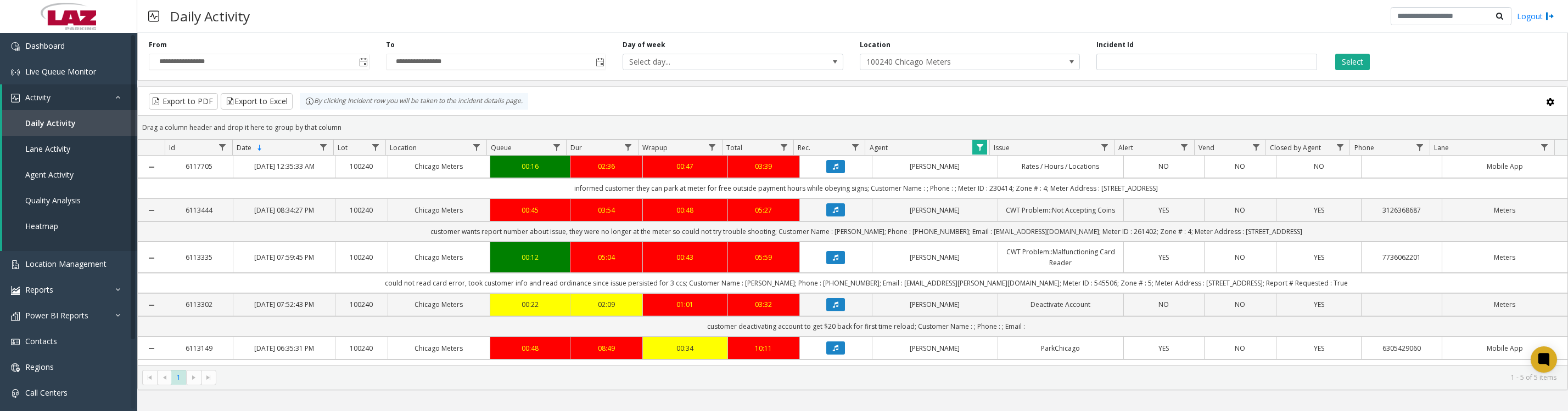
click at [833, 170] on icon "Data table" at bounding box center [836, 166] width 6 height 7
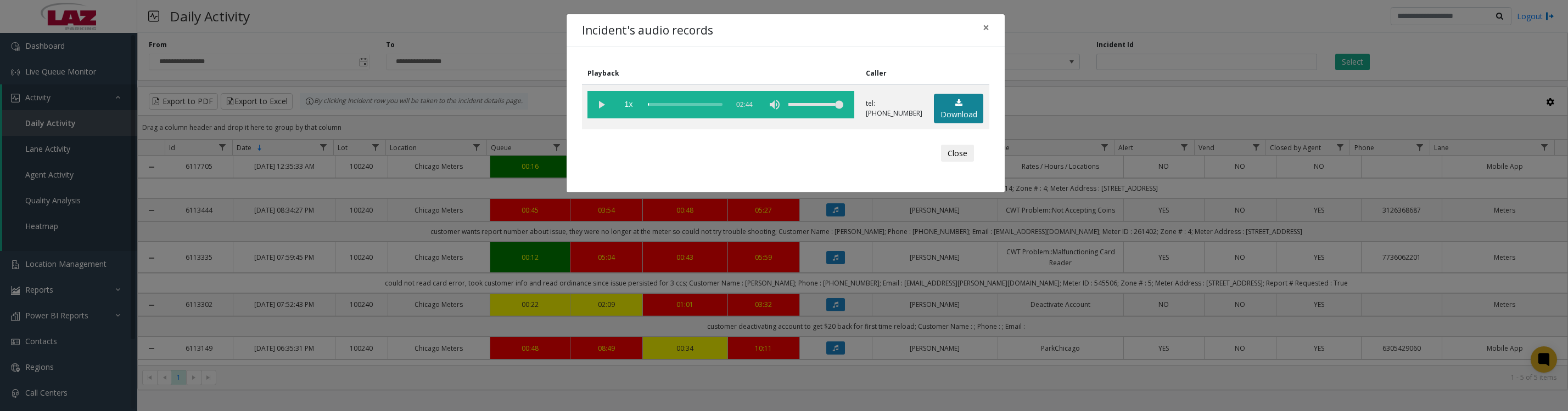
click at [954, 116] on link "Download" at bounding box center [958, 109] width 49 height 30
click at [604, 107] on vg-play-pause at bounding box center [601, 105] width 28 height 27
click at [941, 162] on button "Close" at bounding box center [957, 153] width 33 height 17
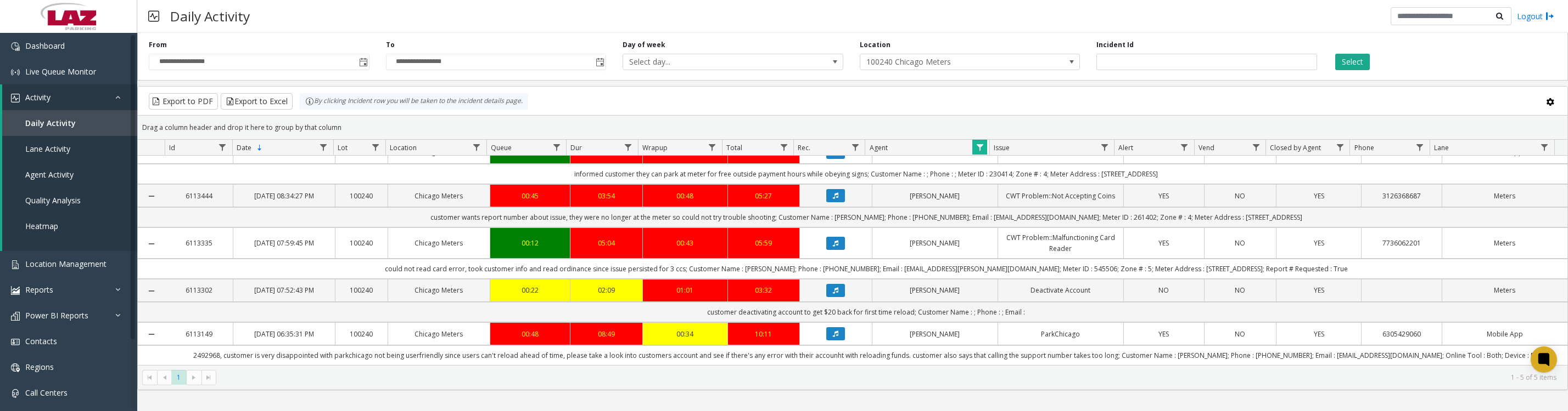
scroll to position [77, 0]
click at [833, 287] on icon "Data table" at bounding box center [836, 290] width 6 height 7
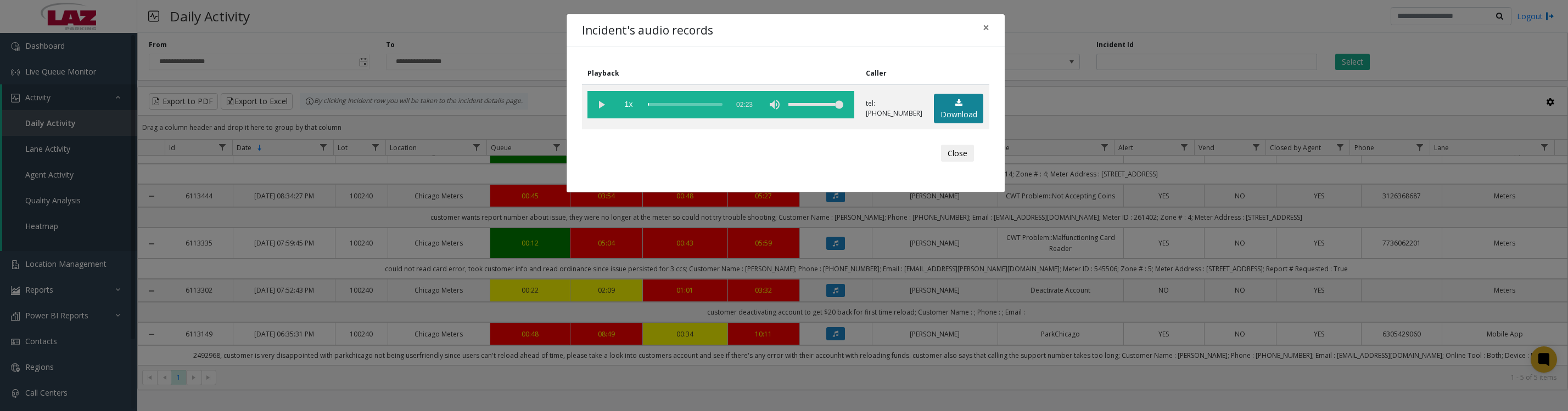
click at [958, 107] on icon at bounding box center [959, 103] width 7 height 8
click at [595, 106] on vg-play-pause at bounding box center [601, 105] width 28 height 27
click at [944, 162] on button "Close" at bounding box center [957, 153] width 33 height 17
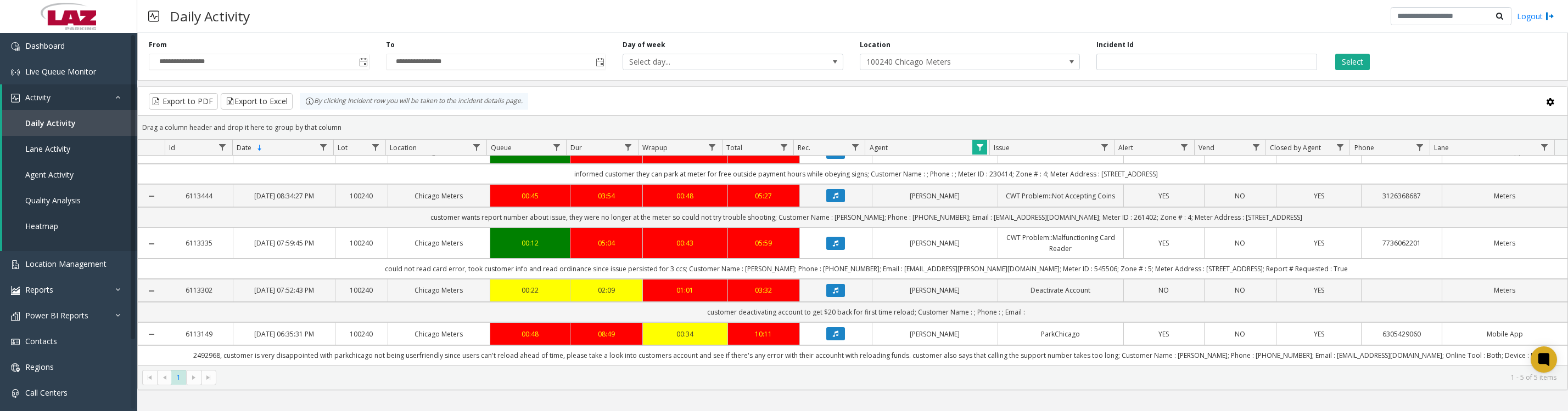
drag, startPoint x: 1428, startPoint y: 320, endPoint x: 1364, endPoint y: 334, distance: 65.5
click at [1364, 334] on td "6305429060" at bounding box center [1401, 334] width 80 height 23
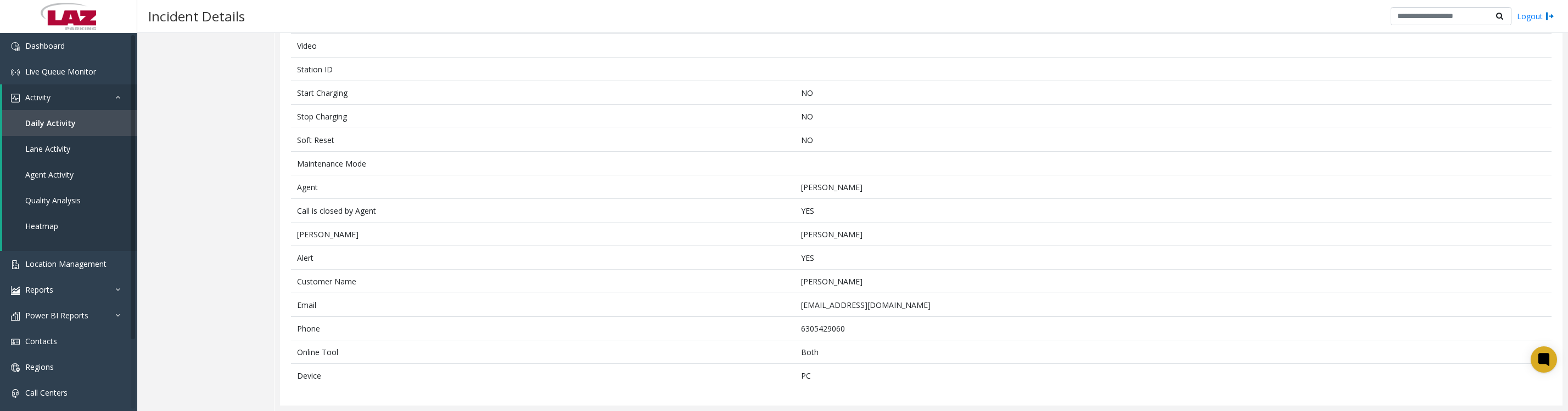
scroll to position [632, 0]
click at [839, 317] on td "6305429060" at bounding box center [1173, 329] width 756 height 24
copy td "6305429060"
click at [54, 128] on span "Daily Activity" at bounding box center [51, 123] width 51 height 10
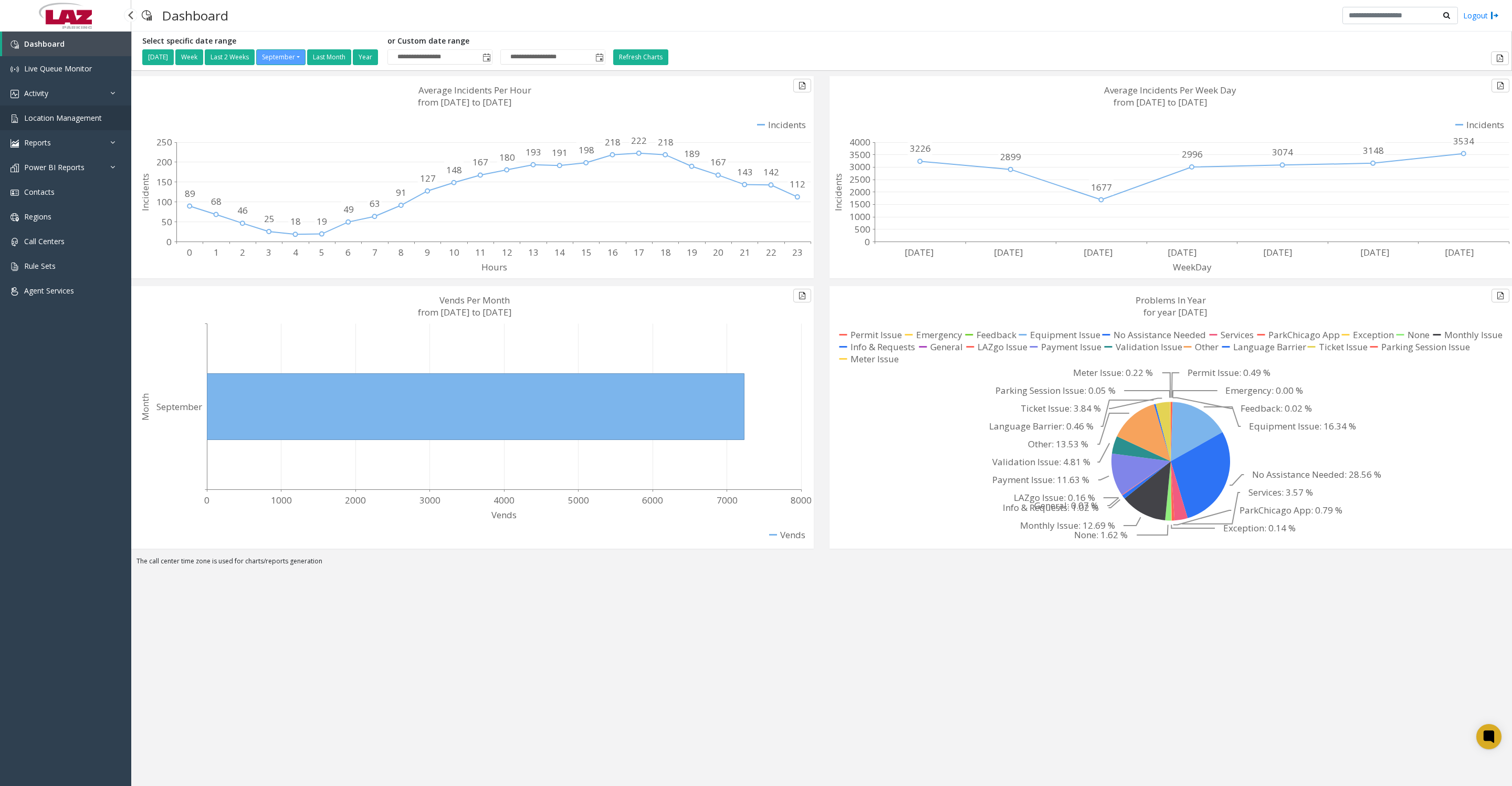
click at [44, 121] on span "Location Management" at bounding box center [63, 118] width 78 height 10
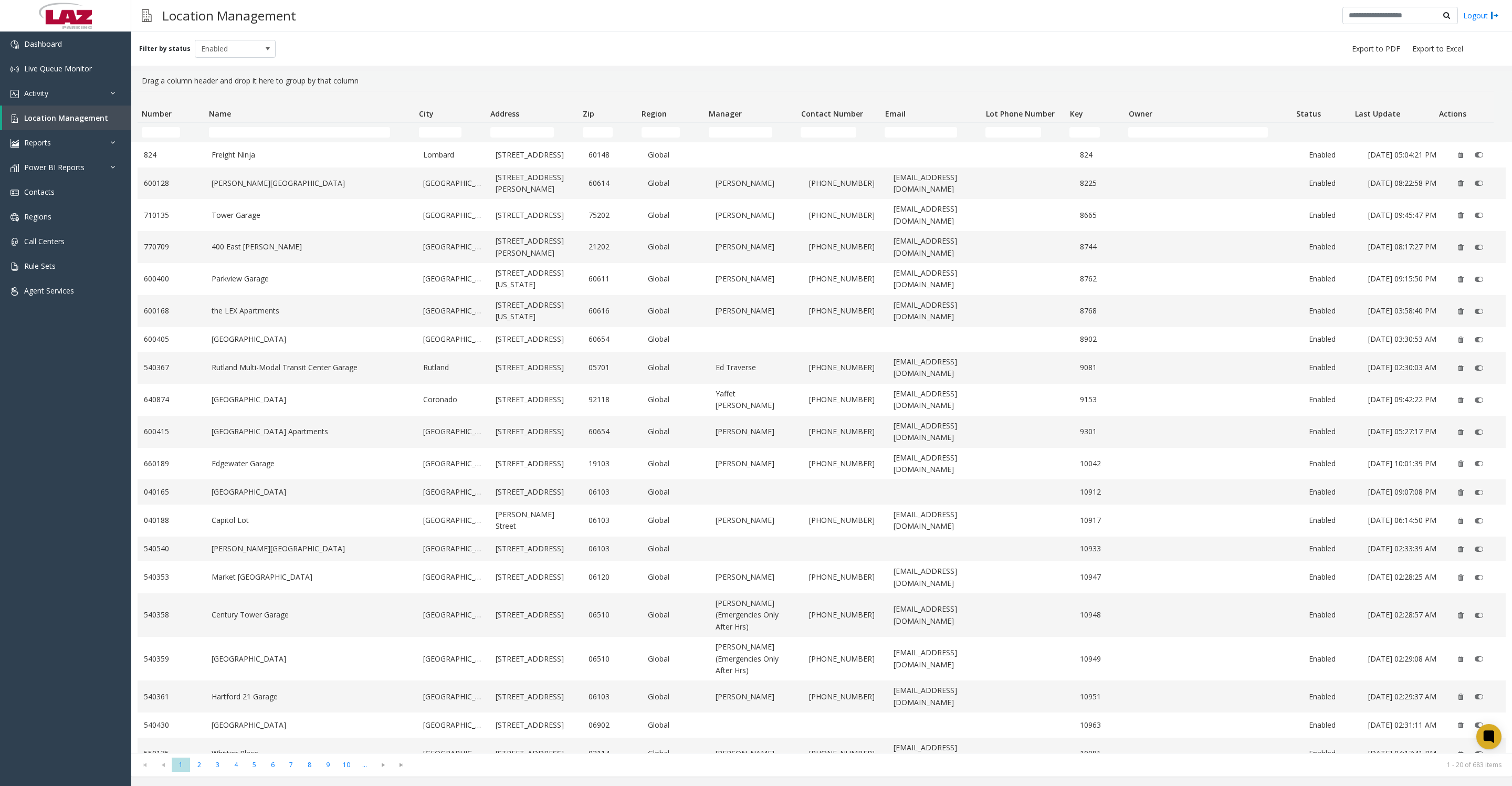
click at [256, 128] on td "Name Filter" at bounding box center [310, 132] width 210 height 19
click at [281, 137] on input "Name Filter" at bounding box center [299, 132] width 181 height 10
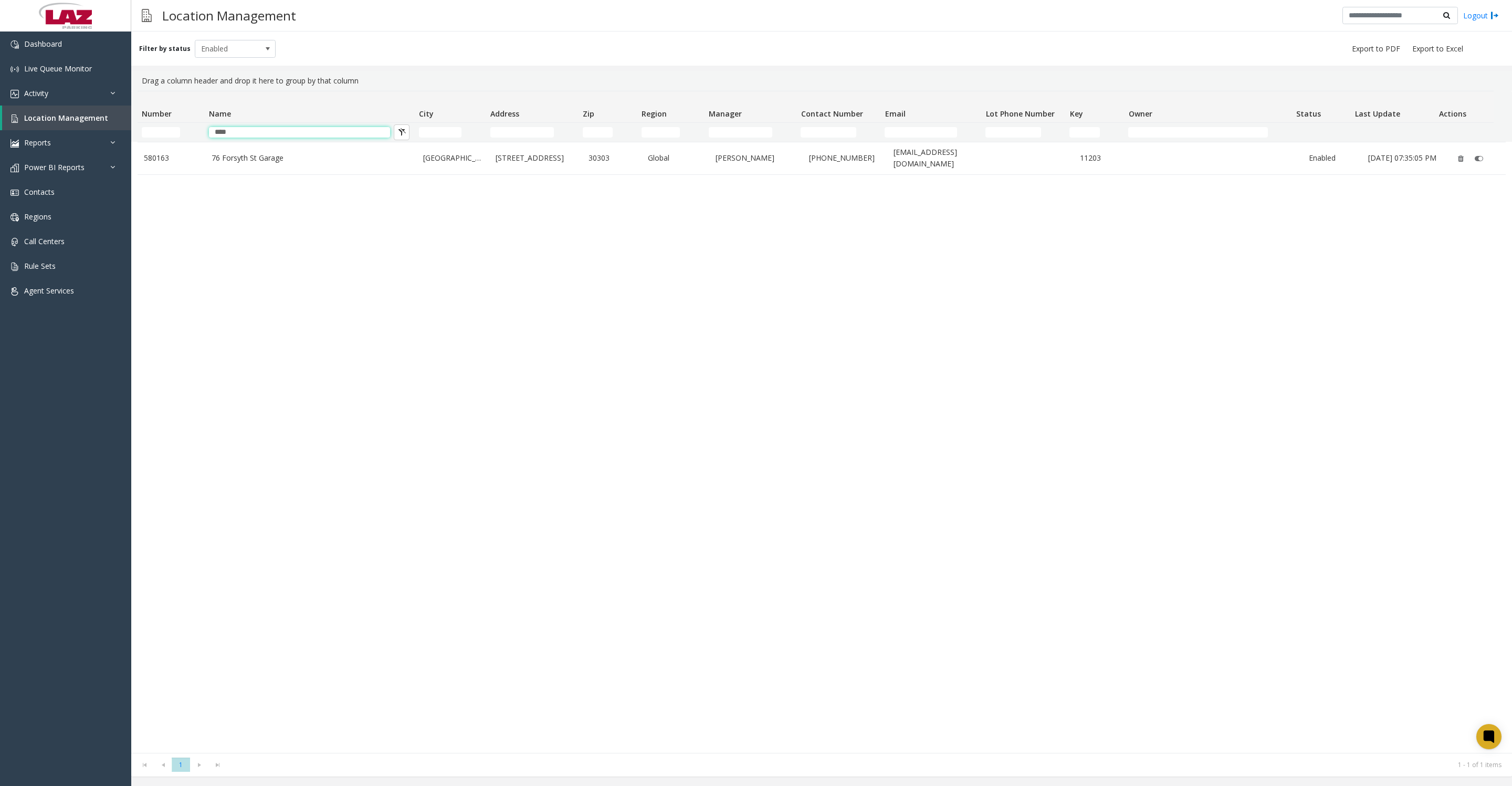
type input "****"
click at [285, 161] on link "76 Forsyth St Garage" at bounding box center [310, 158] width 199 height 12
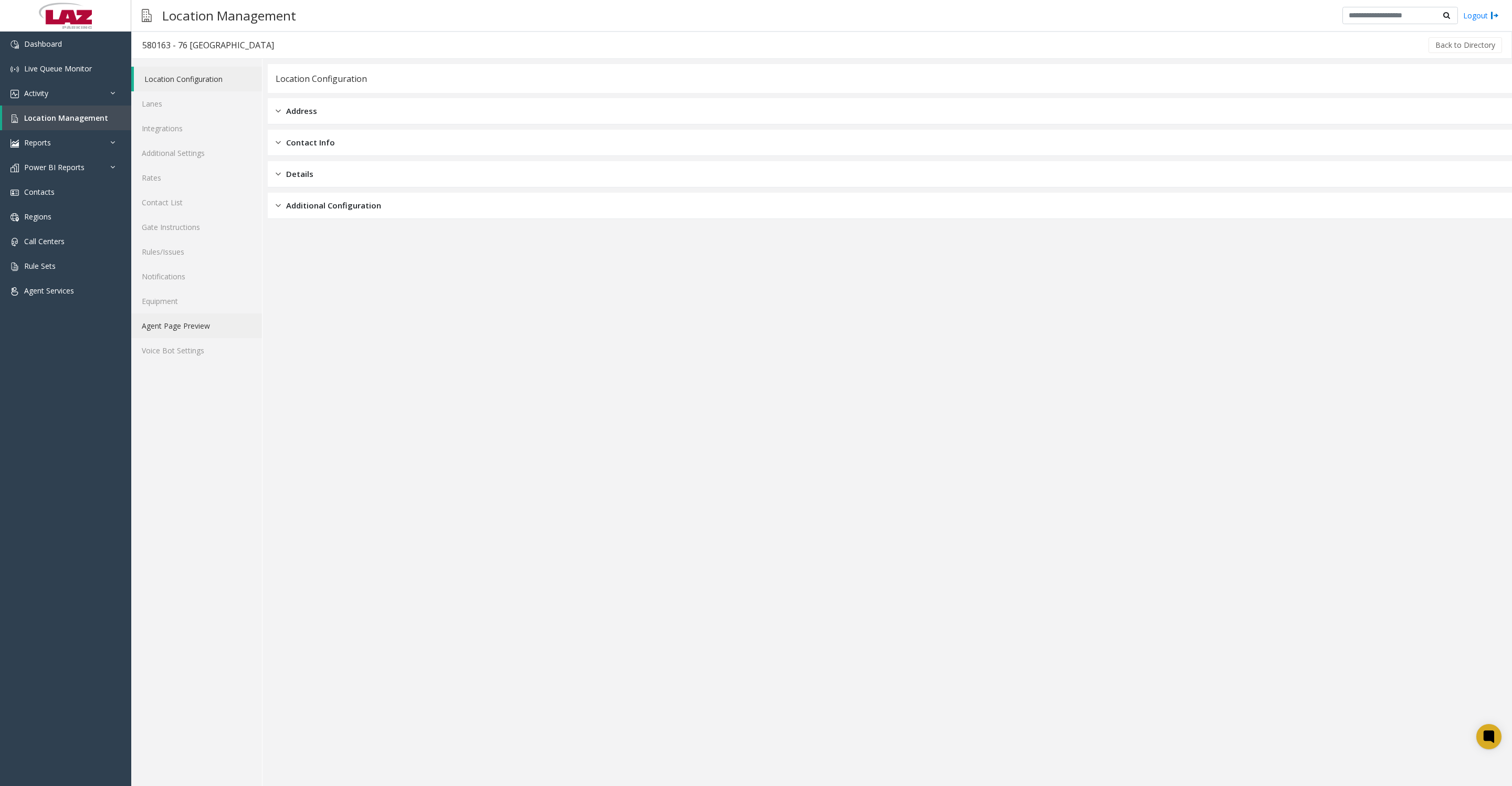
click at [226, 338] on link "Agent Page Preview" at bounding box center [196, 325] width 131 height 25
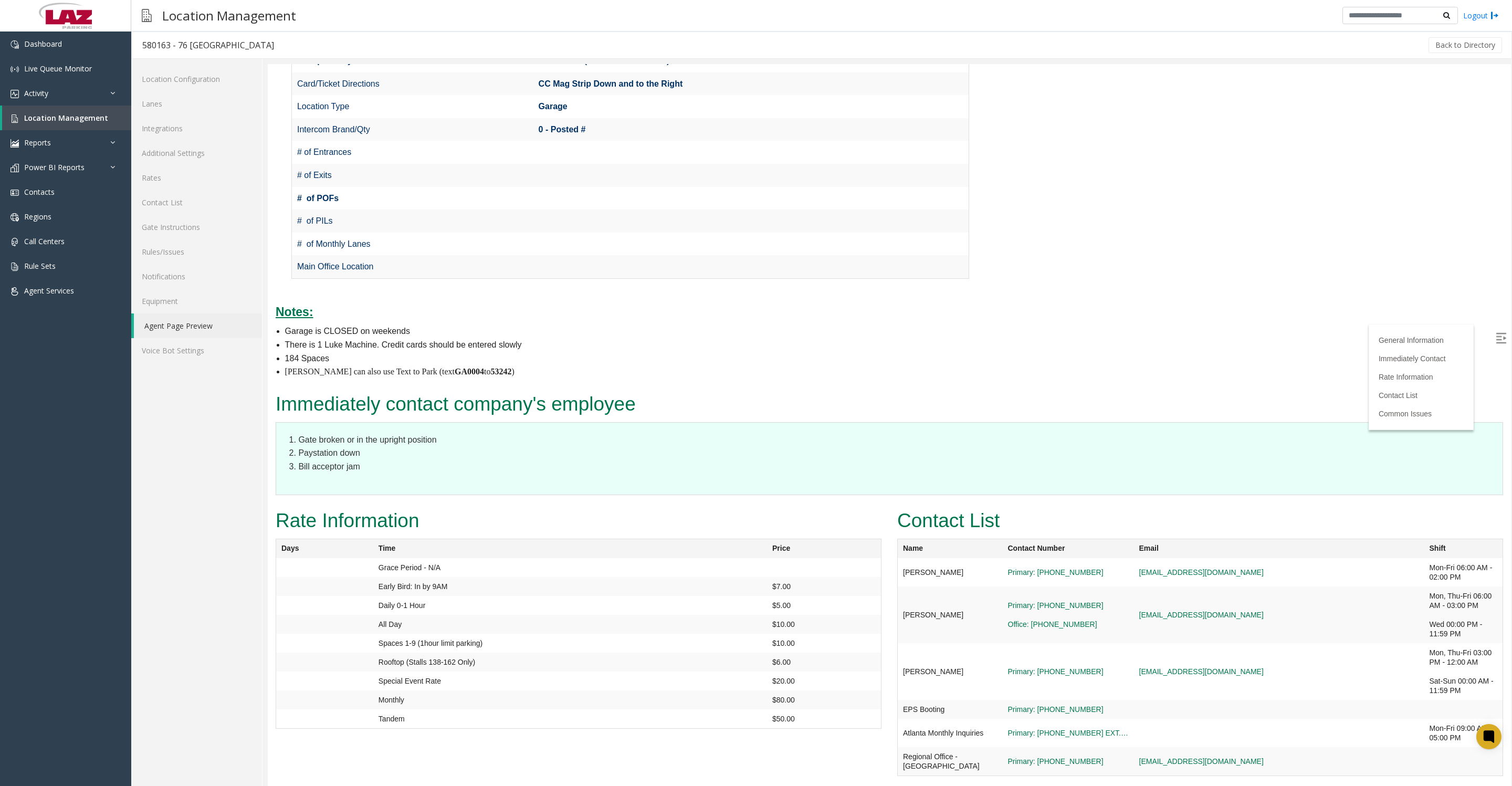
scroll to position [262, 0]
